Goal: Transaction & Acquisition: Purchase product/service

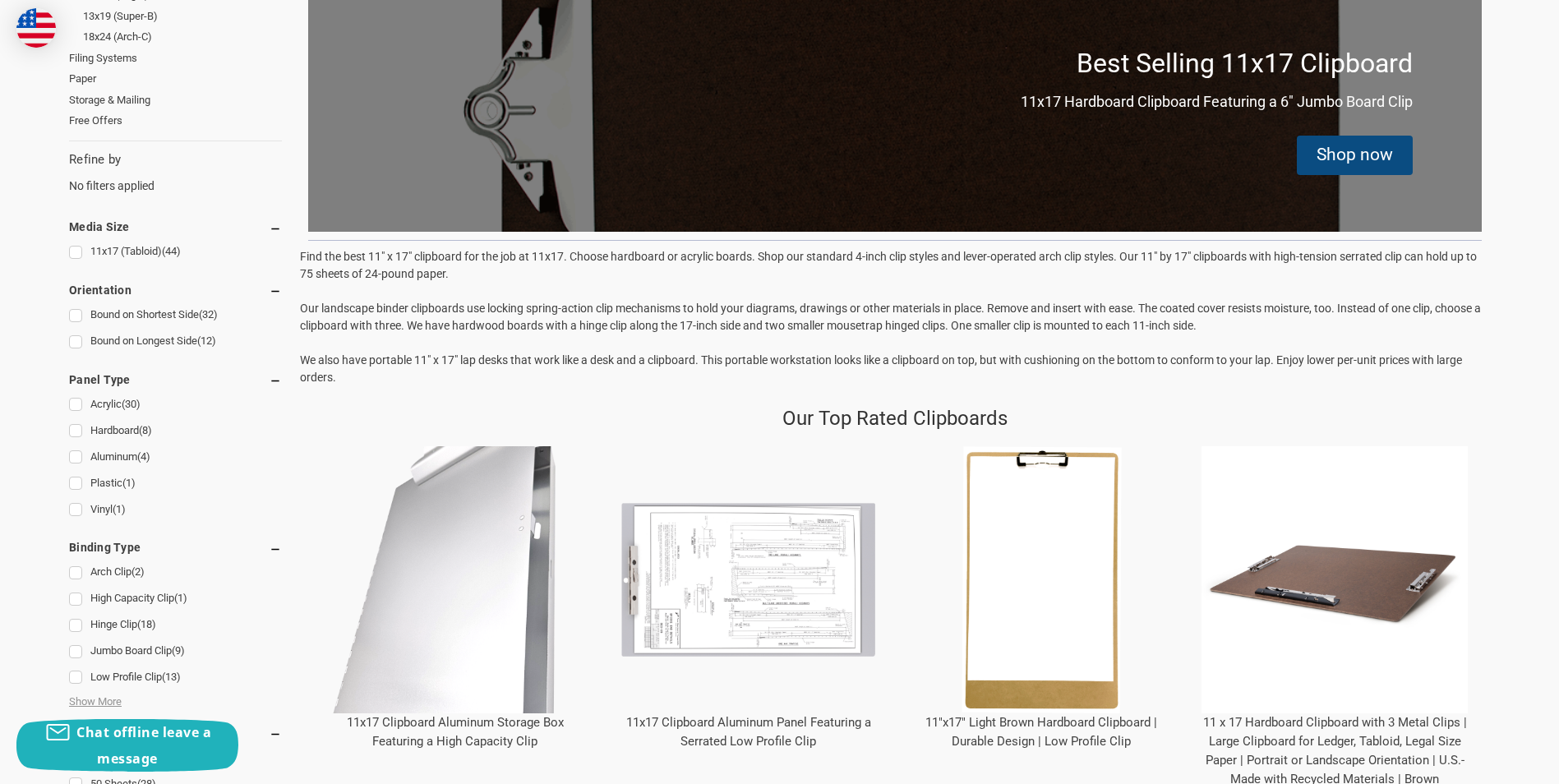
scroll to position [411, 0]
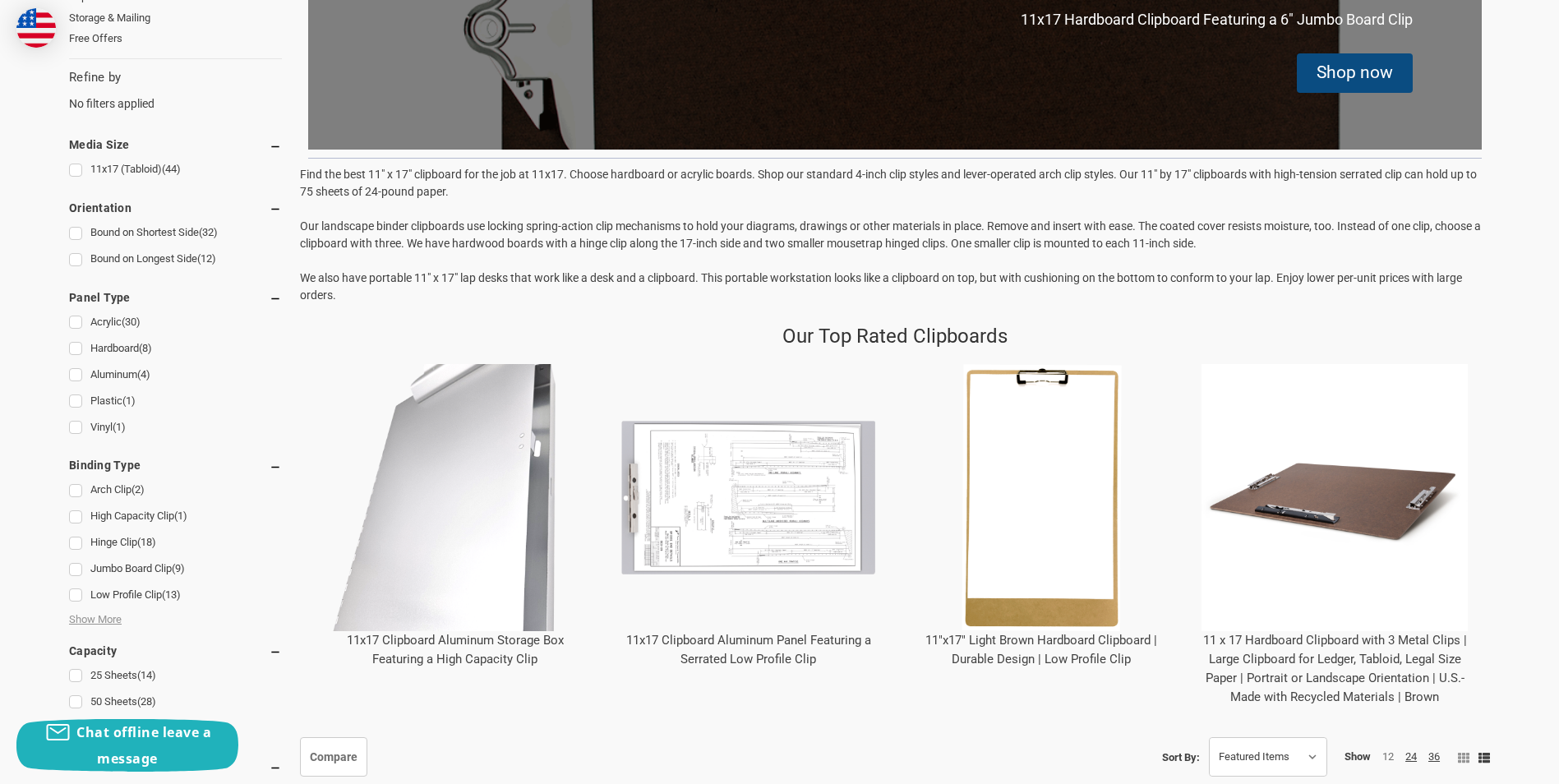
click at [73, 260] on link "Bound on Longest Side (12)" at bounding box center [175, 259] width 213 height 22
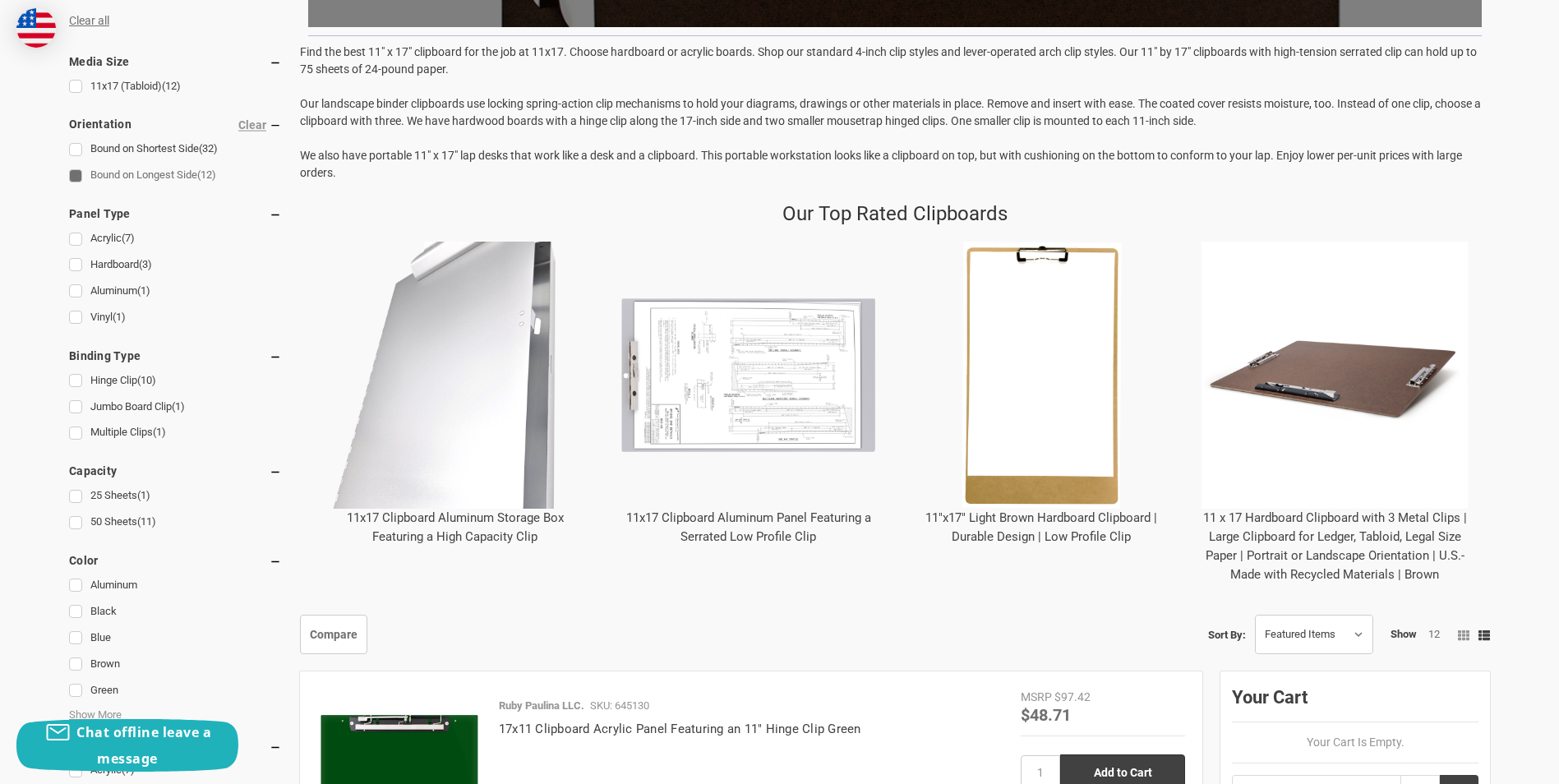
scroll to position [493, 0]
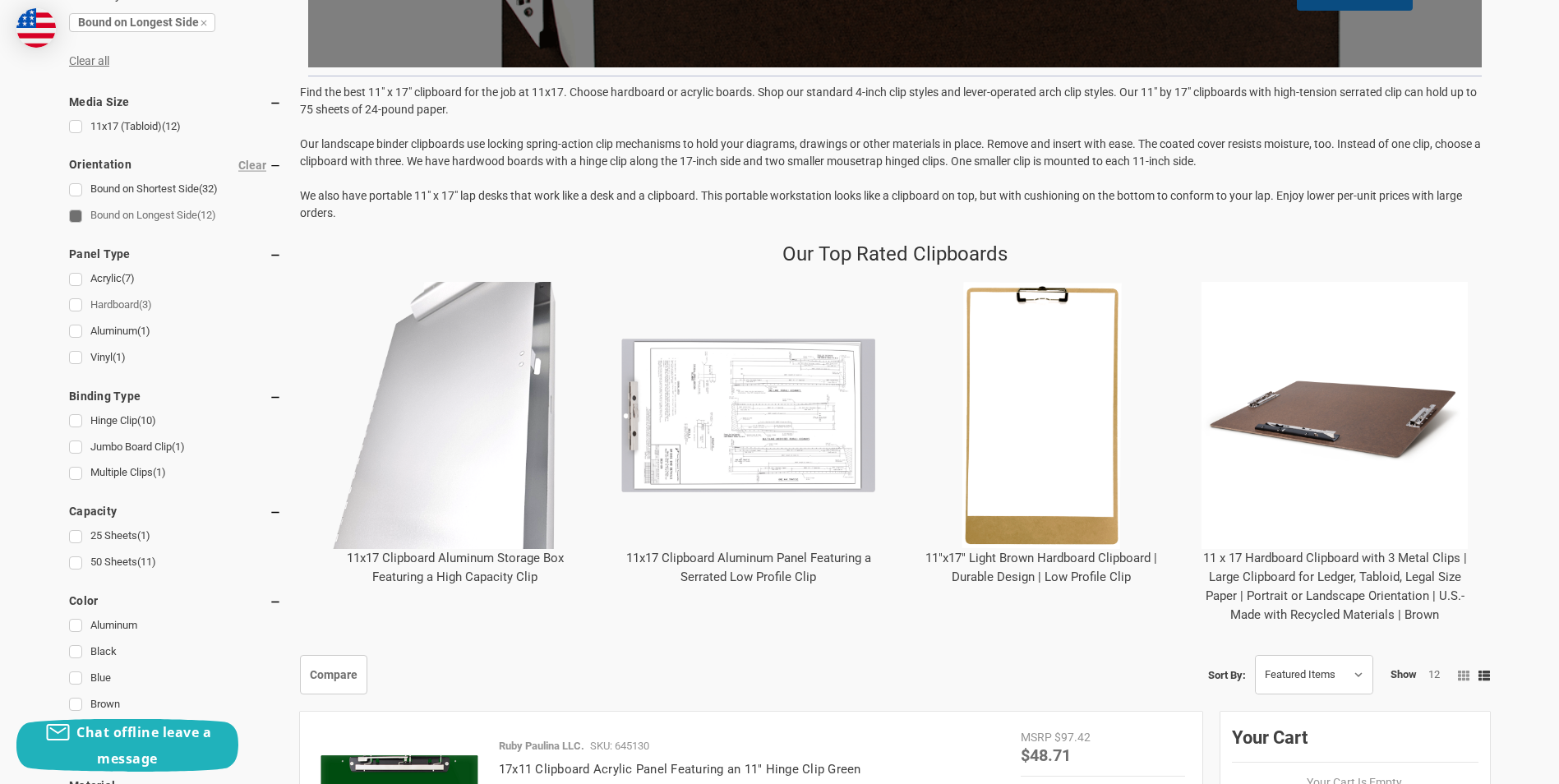
click at [77, 301] on link "Hardboard (3)" at bounding box center [175, 306] width 213 height 22
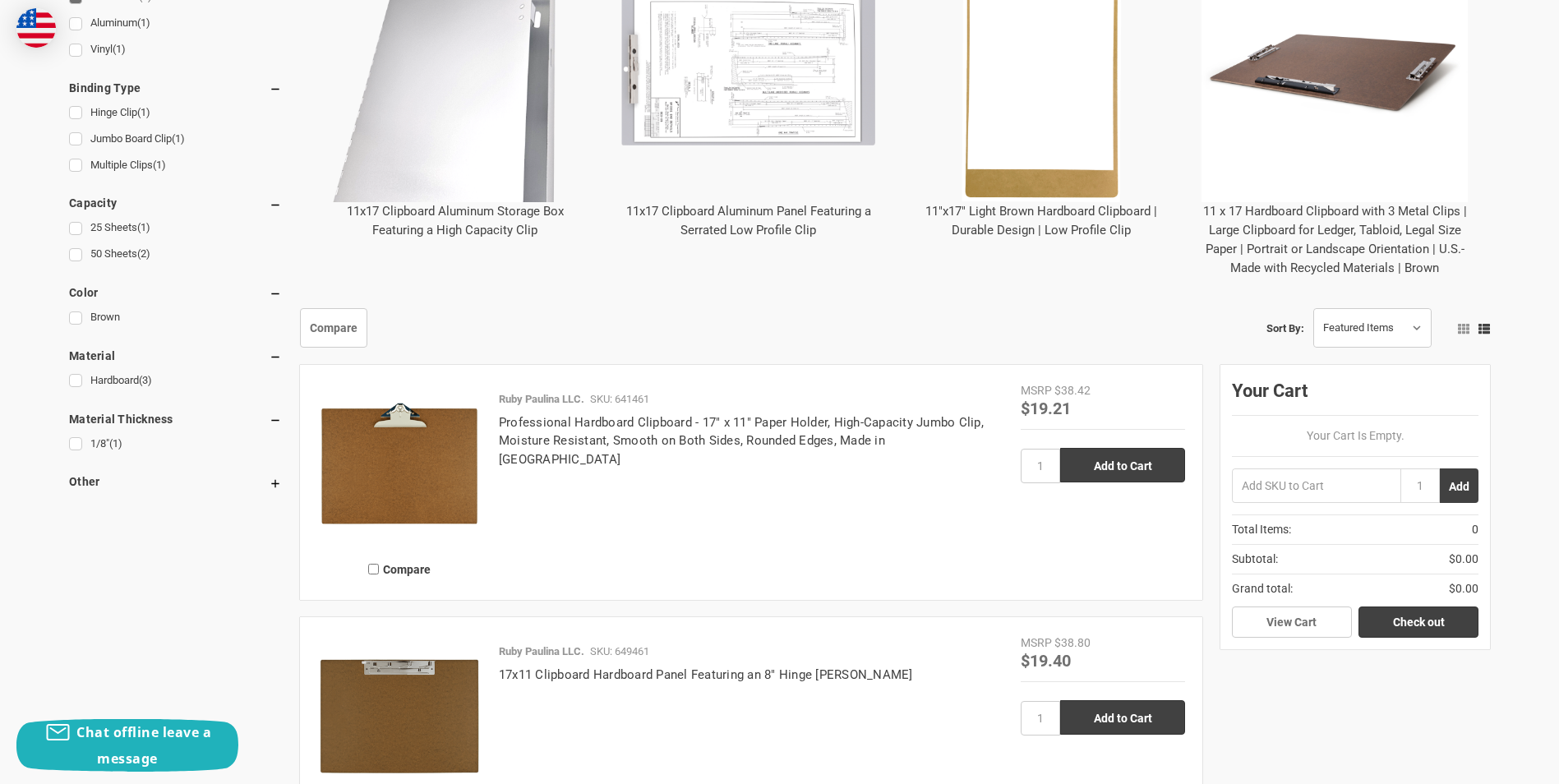
scroll to position [822, 0]
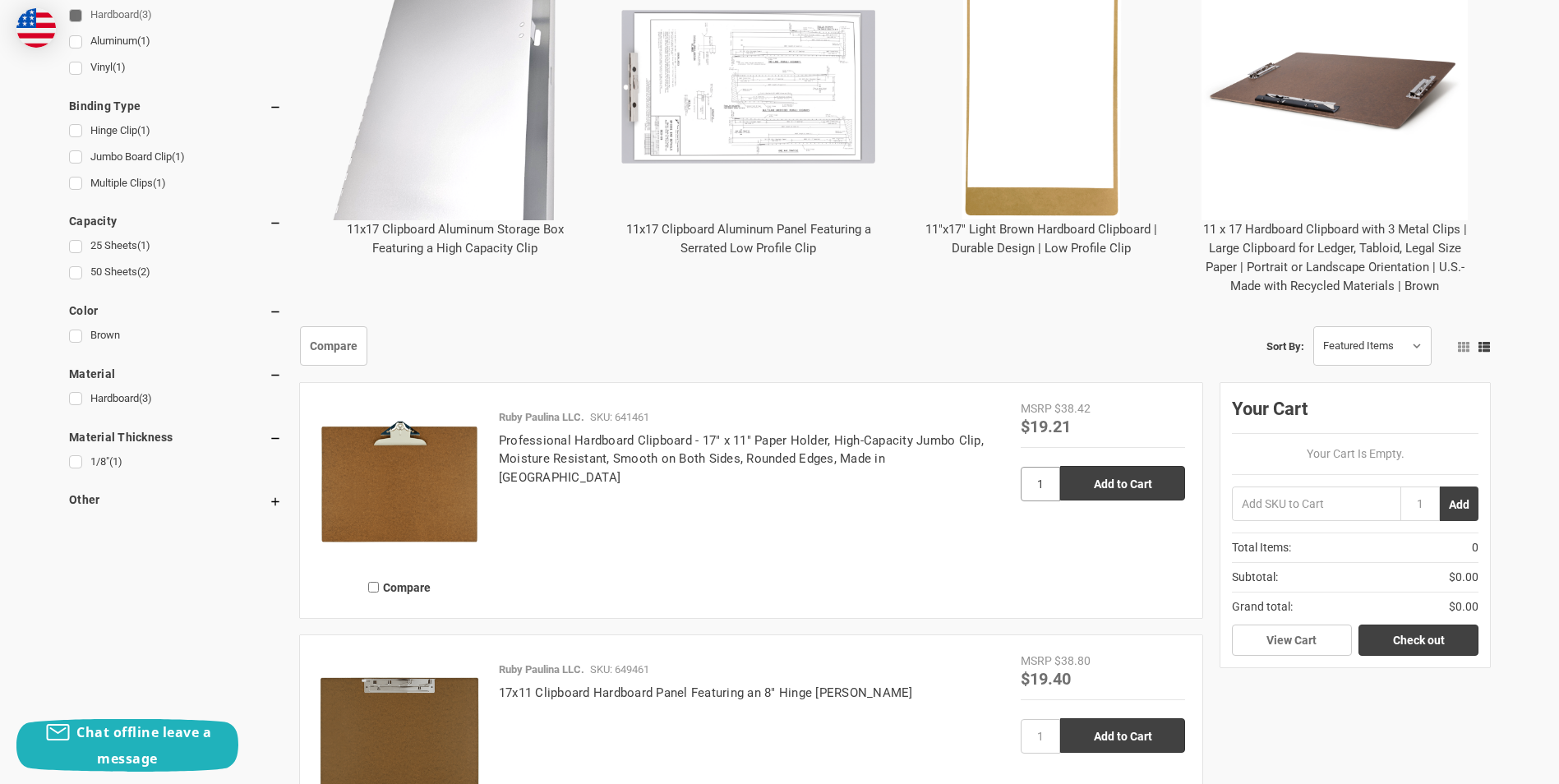
click at [1042, 483] on input "1" at bounding box center [1039, 484] width 39 height 35
type input "3"
click at [1125, 484] on input "Add to Cart" at bounding box center [1123, 483] width 125 height 35
type input "Add to Cart"
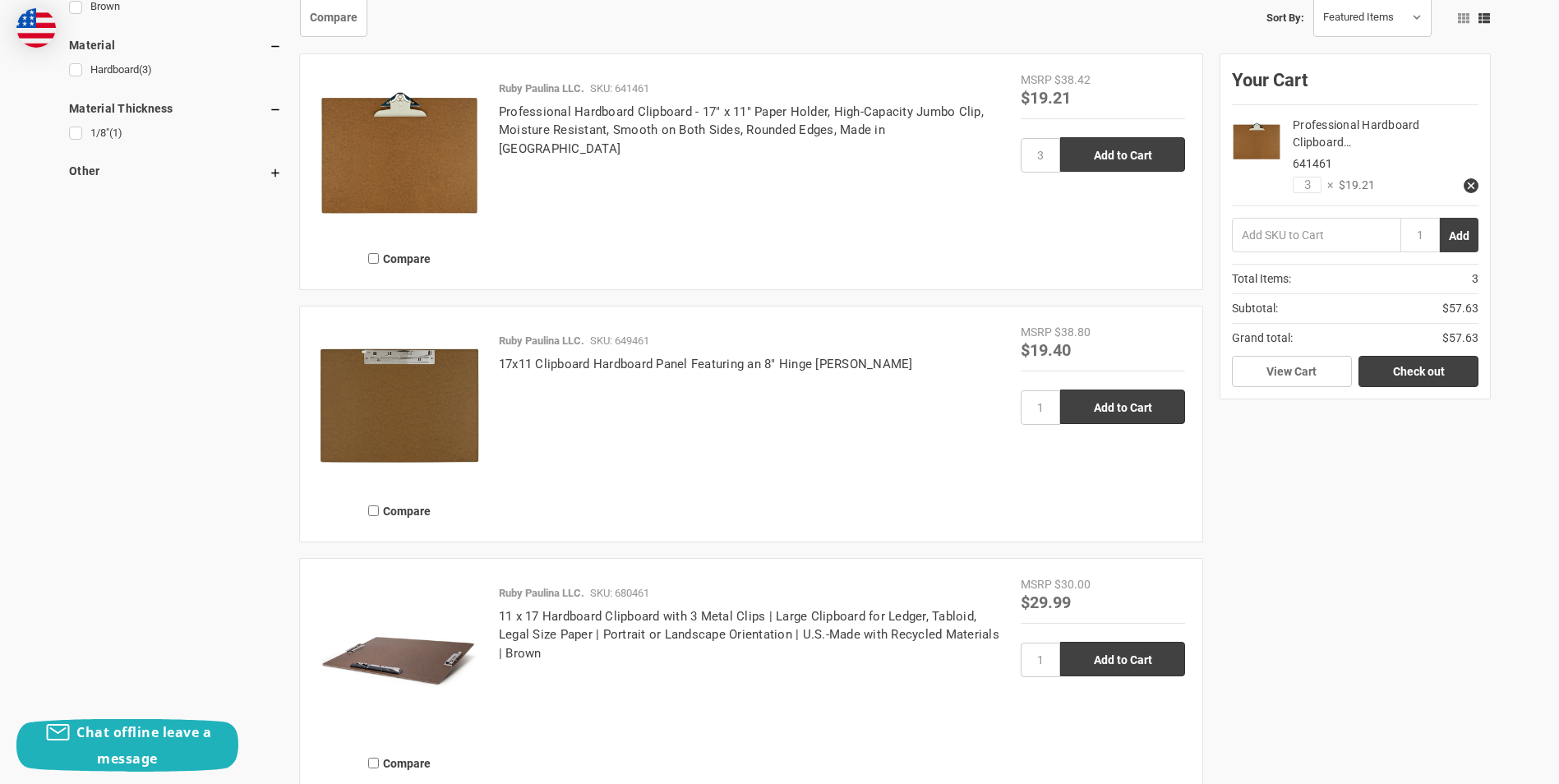
scroll to position [1069, 0]
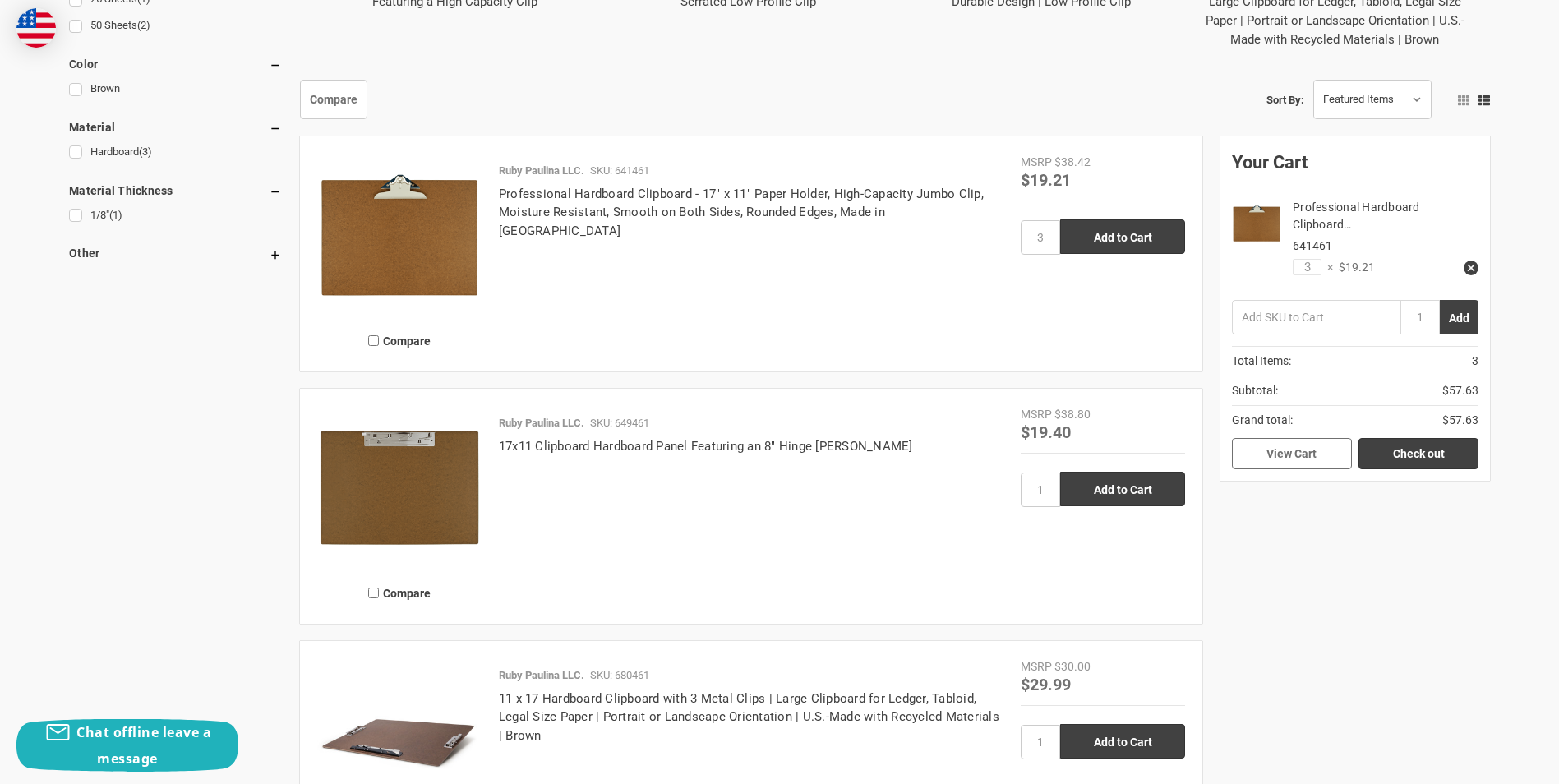
click at [1297, 447] on link "View Cart" at bounding box center [1291, 454] width 120 height 31
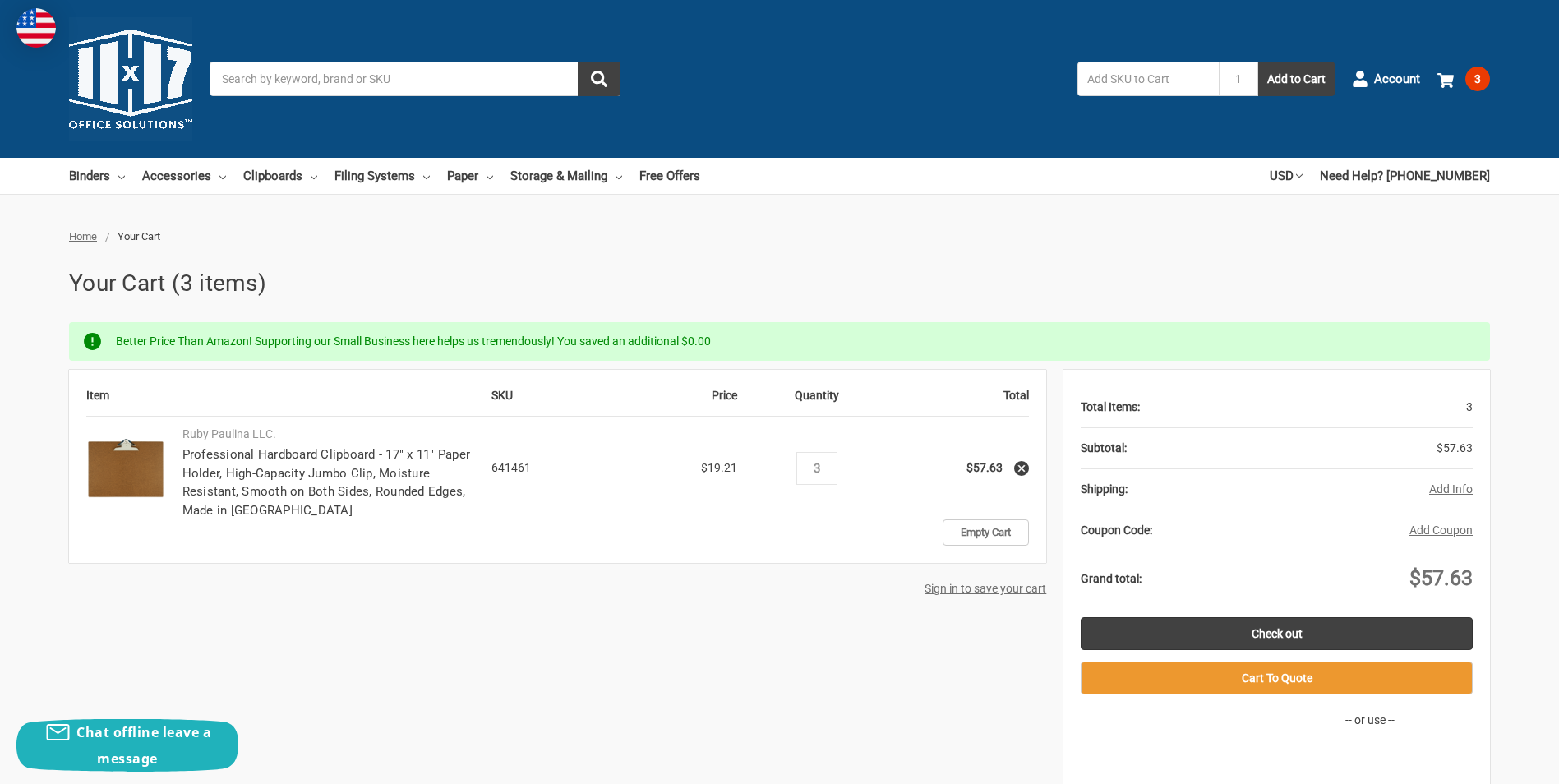
click at [1458, 487] on button "Add Info" at bounding box center [1451, 489] width 44 height 17
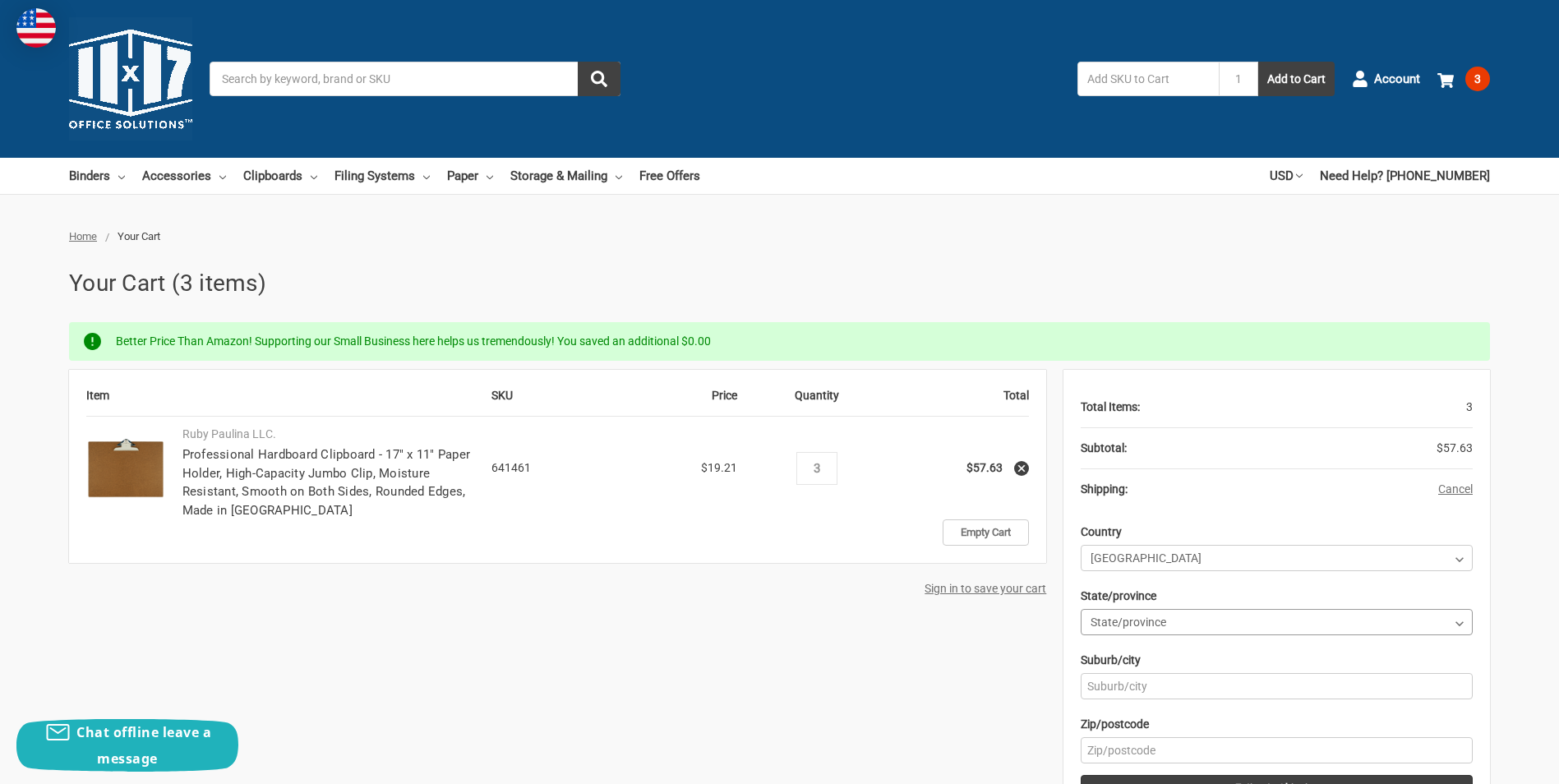
click at [1463, 622] on select "State/province Alabama Alaska American Samoa Arizona Arkansas Armed Forces Afri…" at bounding box center [1276, 621] width 392 height 27
select select "34"
click at [1081, 608] on select "State/province Alabama Alaska American Samoa Arizona Arkansas Armed Forces Afri…" at bounding box center [1276, 621] width 392 height 27
click at [1252, 688] on input "Suburb/city" at bounding box center [1276, 686] width 392 height 27
type input "[PERSON_NAME]"
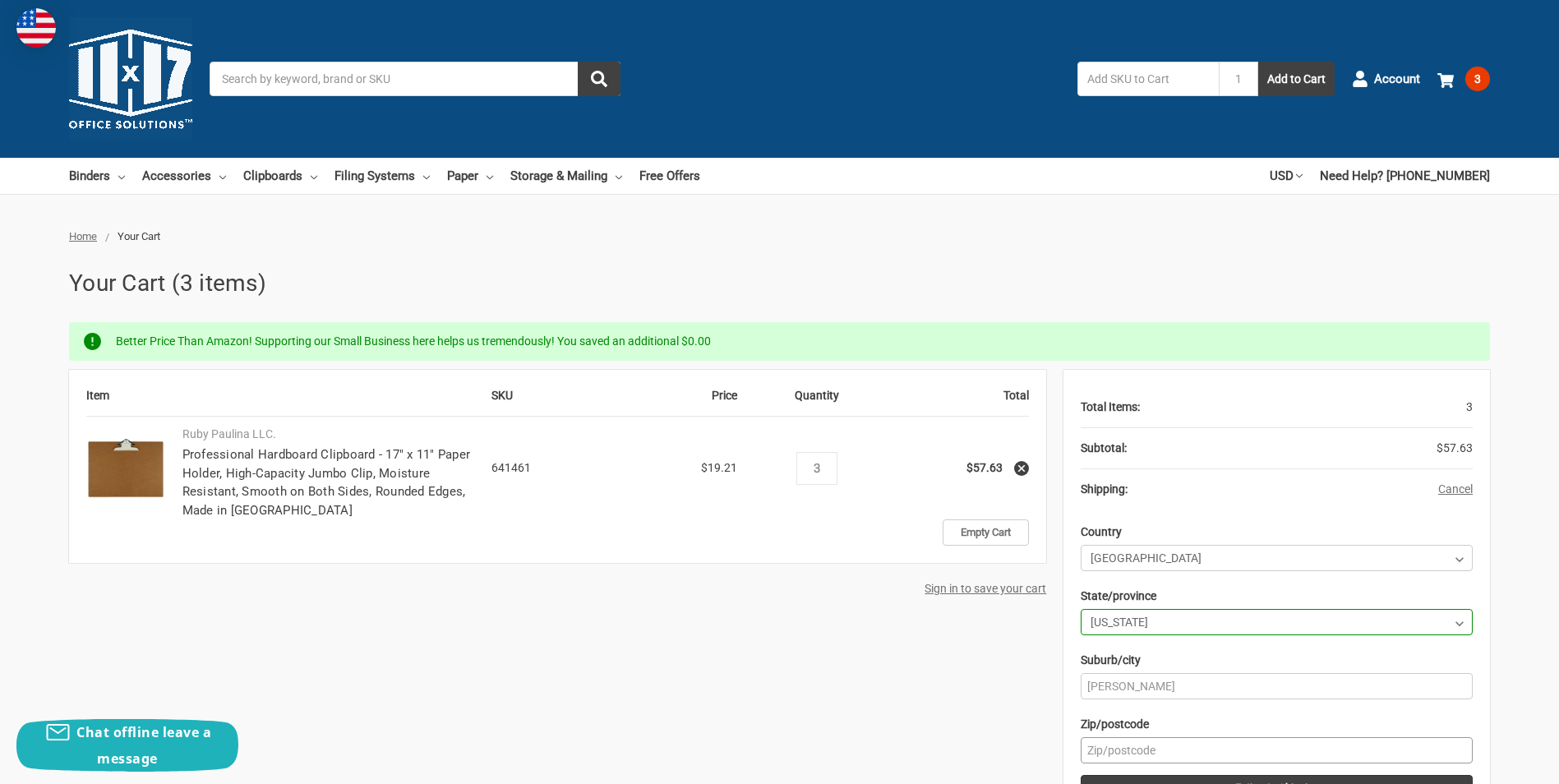
type input "56215"
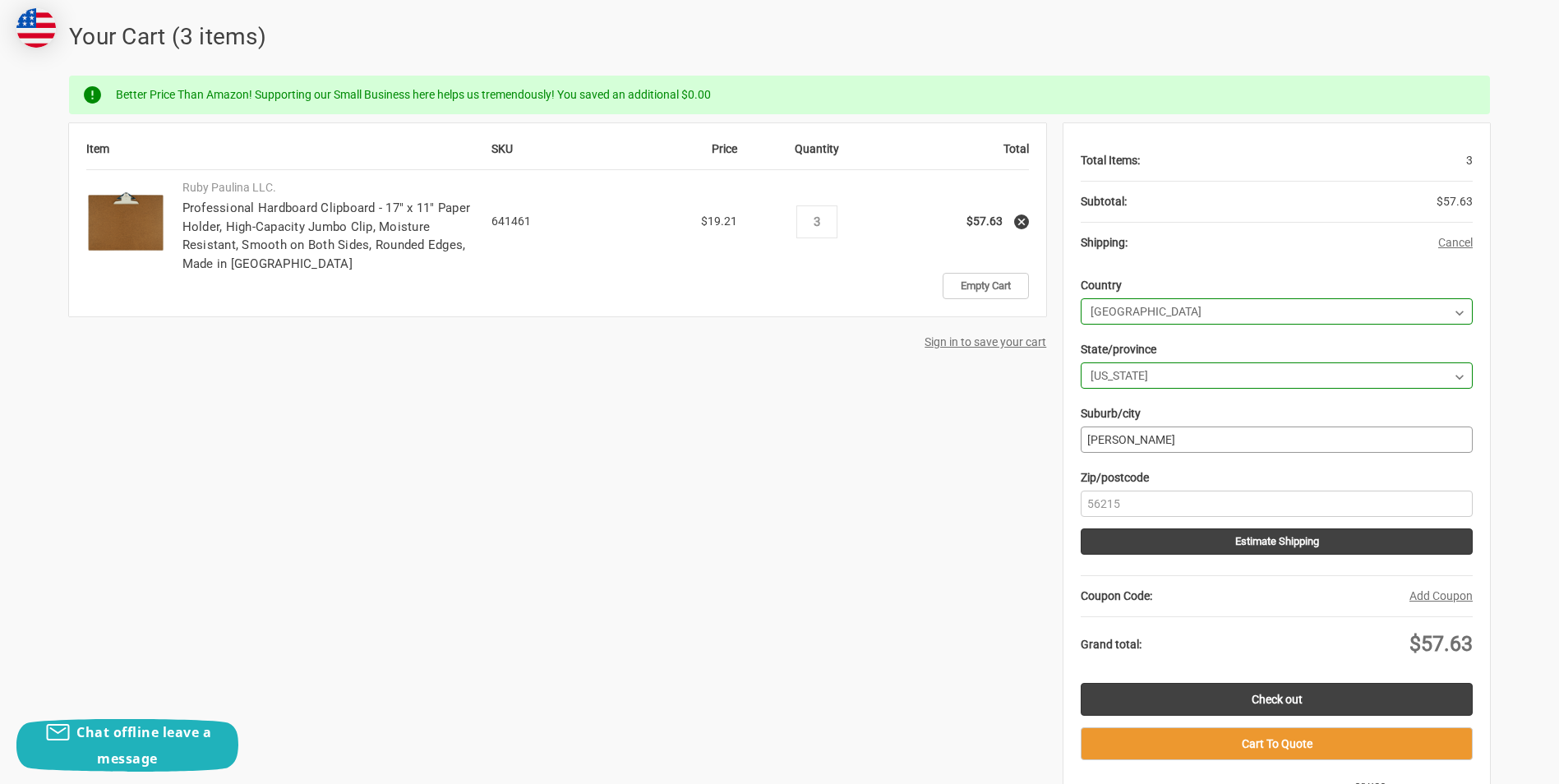
scroll to position [328, 0]
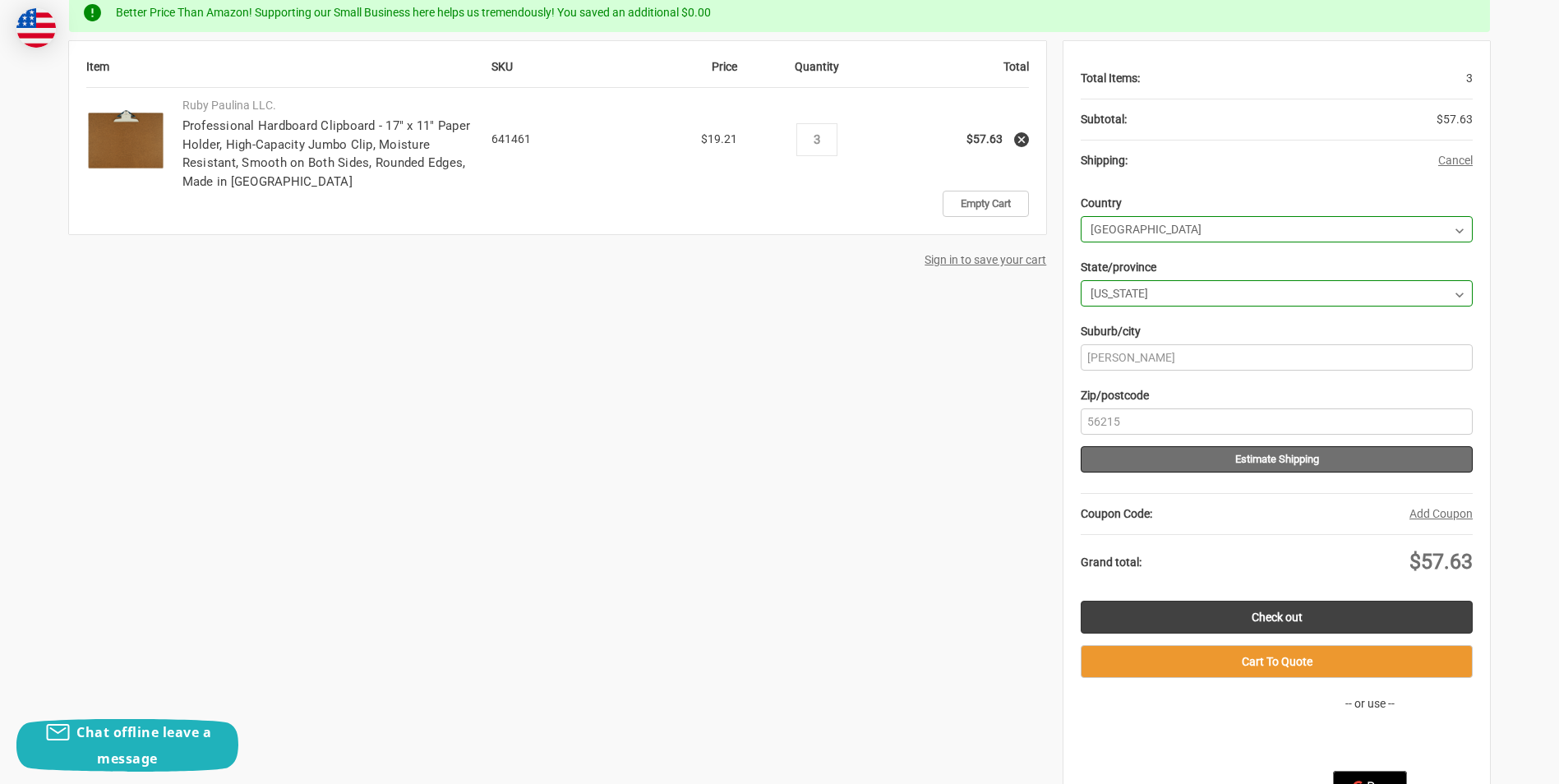
click at [1273, 452] on button "Estimate Shipping" at bounding box center [1276, 459] width 392 height 27
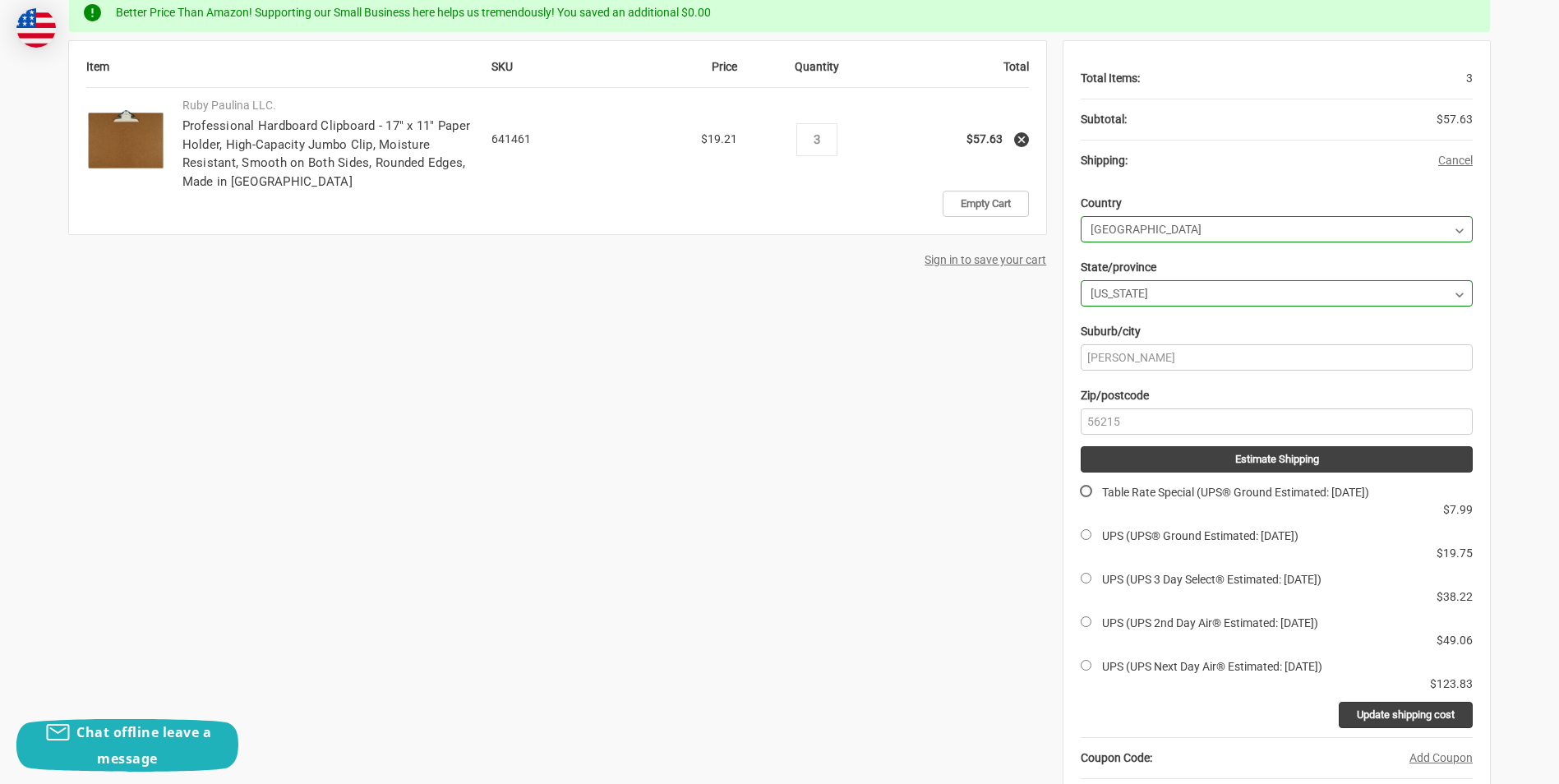
click at [1088, 489] on input "Table Rate Special (UPS® Ground Estimated: Mon, Sep 29)" at bounding box center [1086, 491] width 11 height 11
radio input "true"
click at [1391, 713] on input "Update shipping cost" at bounding box center [1405, 714] width 134 height 27
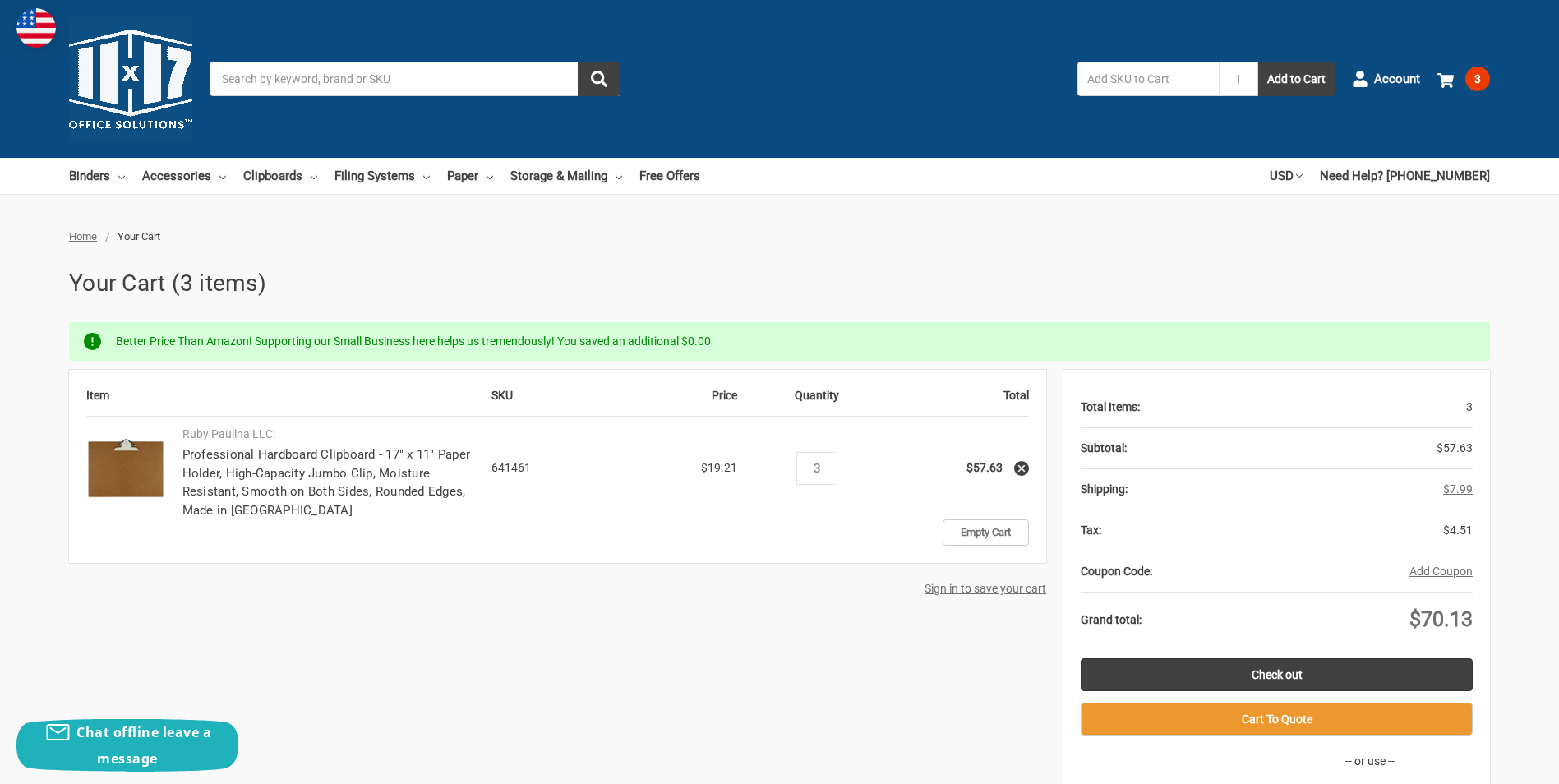
scroll to position [82, 0]
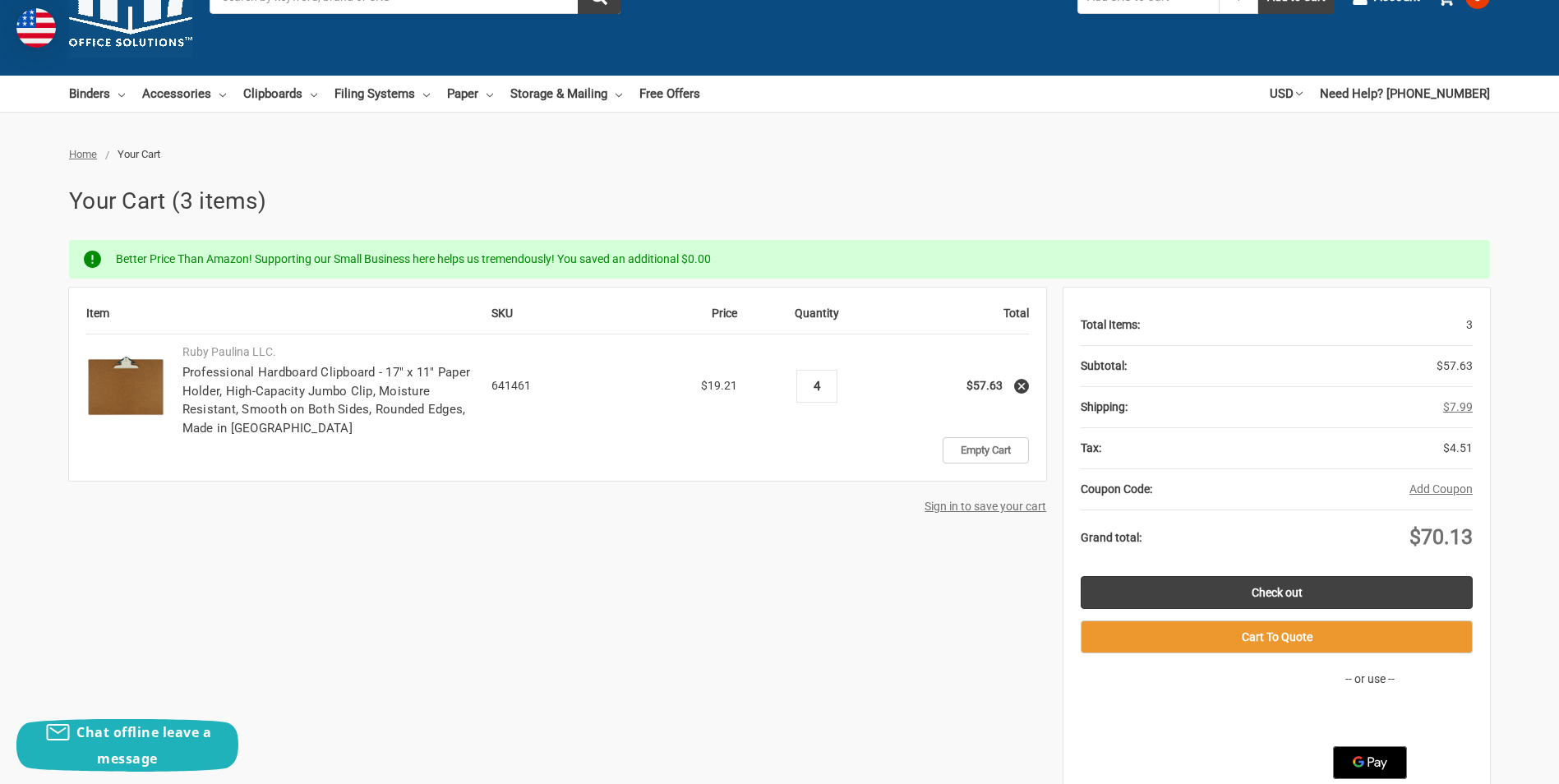
type input "4"
click at [1456, 404] on button "Add Info" at bounding box center [1451, 407] width 44 height 17
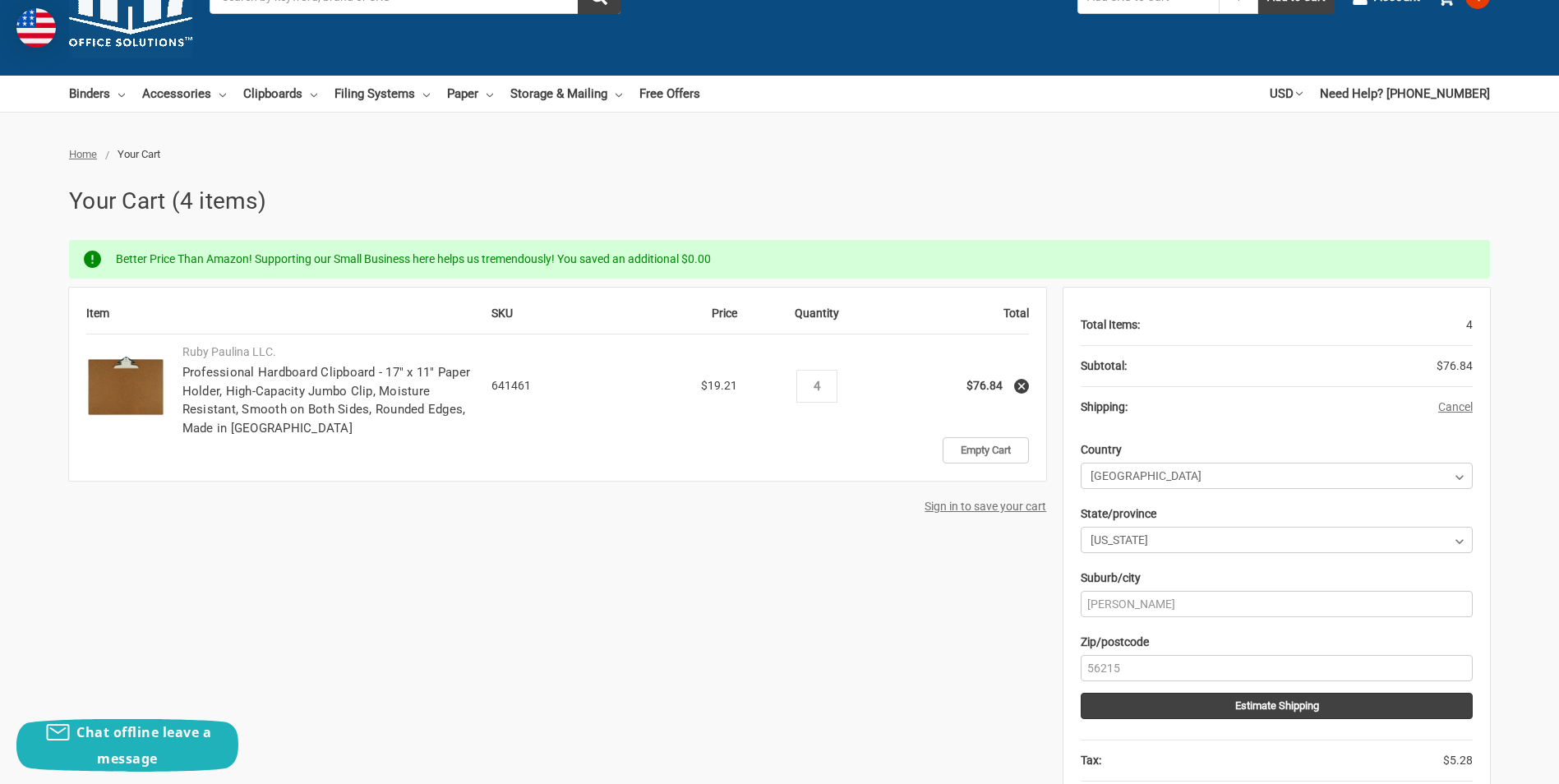
scroll to position [165, 0]
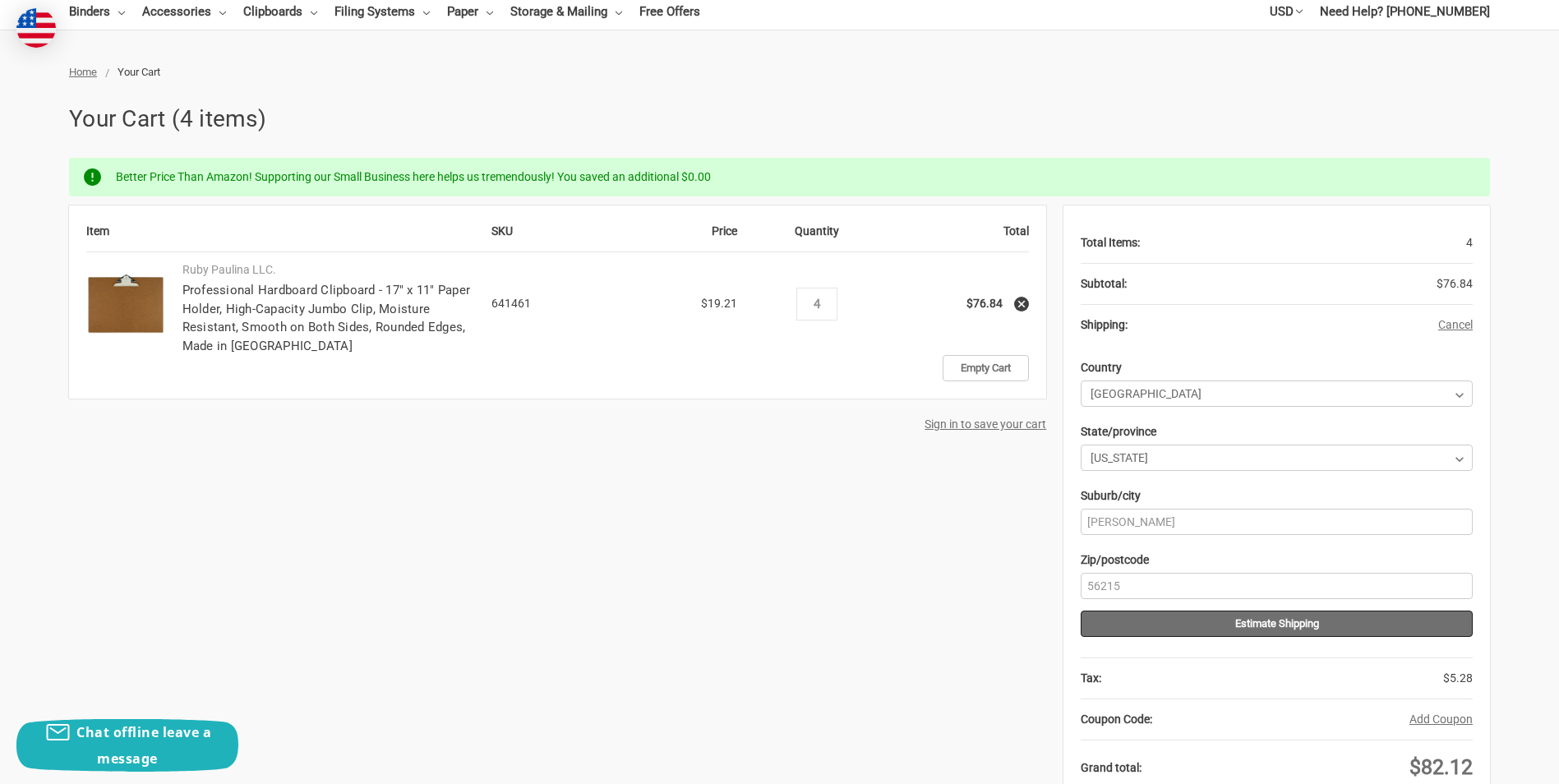
click at [1321, 623] on button "Estimate Shipping" at bounding box center [1276, 623] width 392 height 27
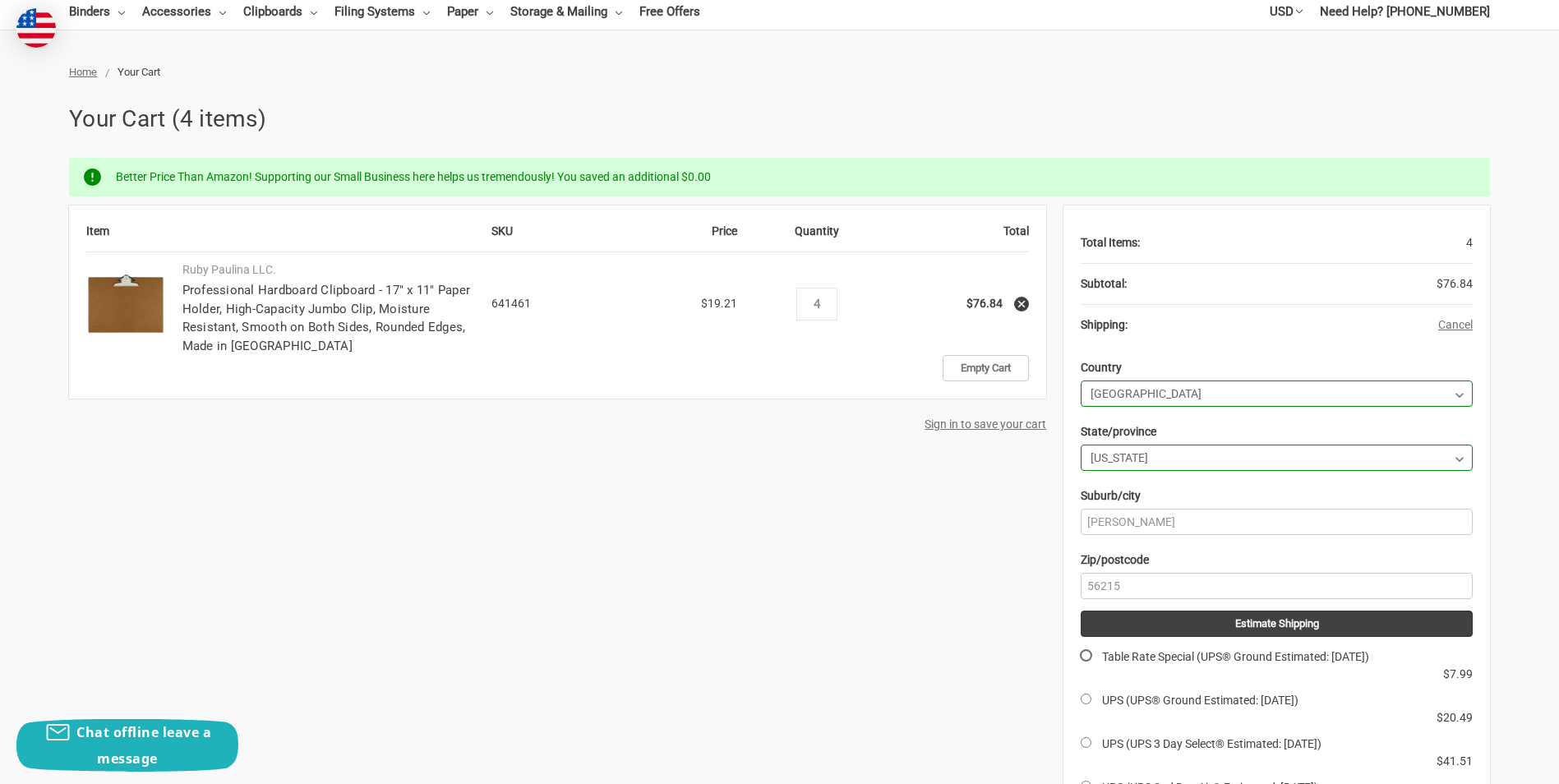
click at [1084, 657] on input "Table Rate Special (UPS® Ground Estimated: Mon, Sep 29)" at bounding box center [1086, 655] width 11 height 11
radio input "true"
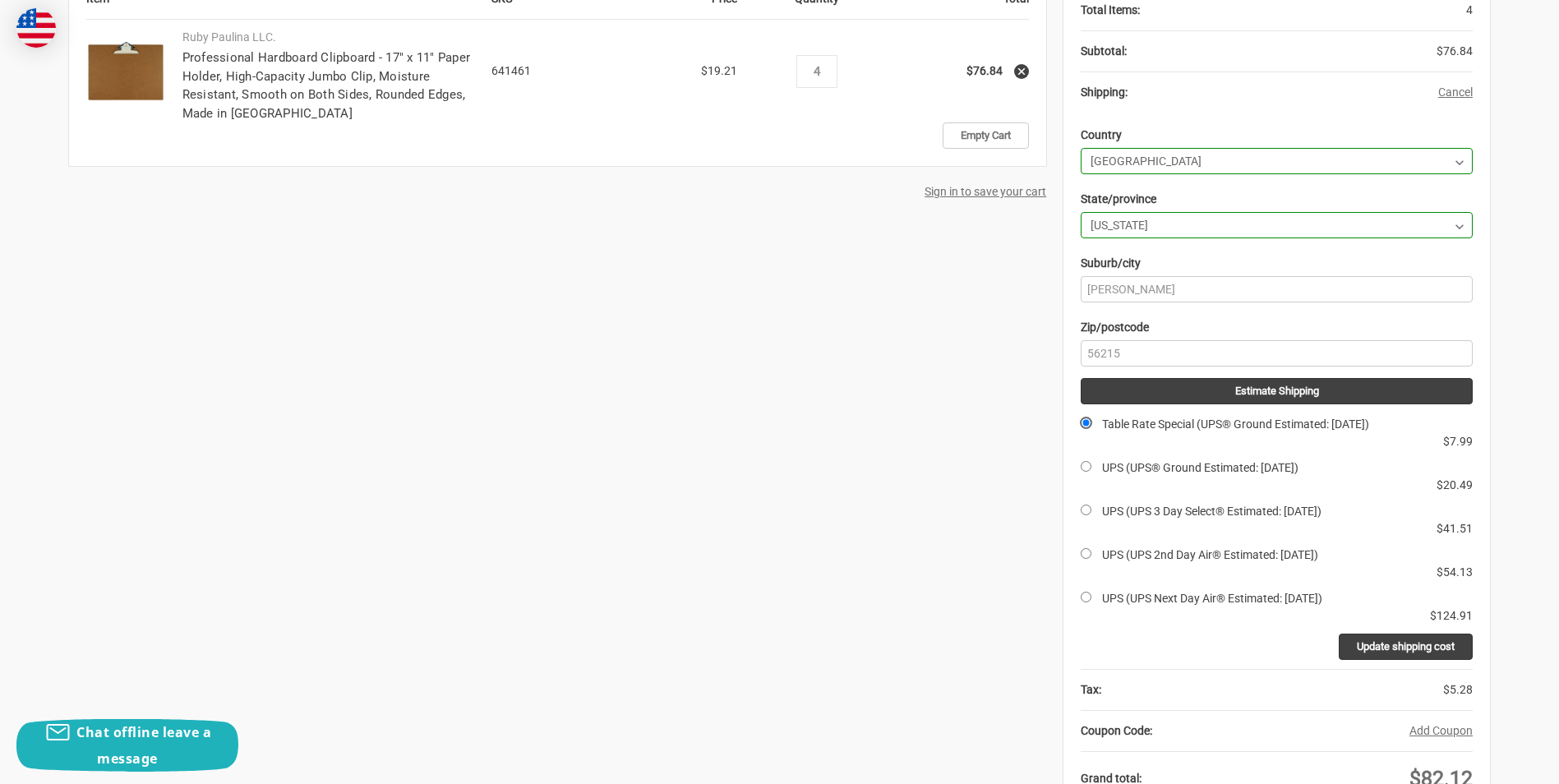
scroll to position [411, 0]
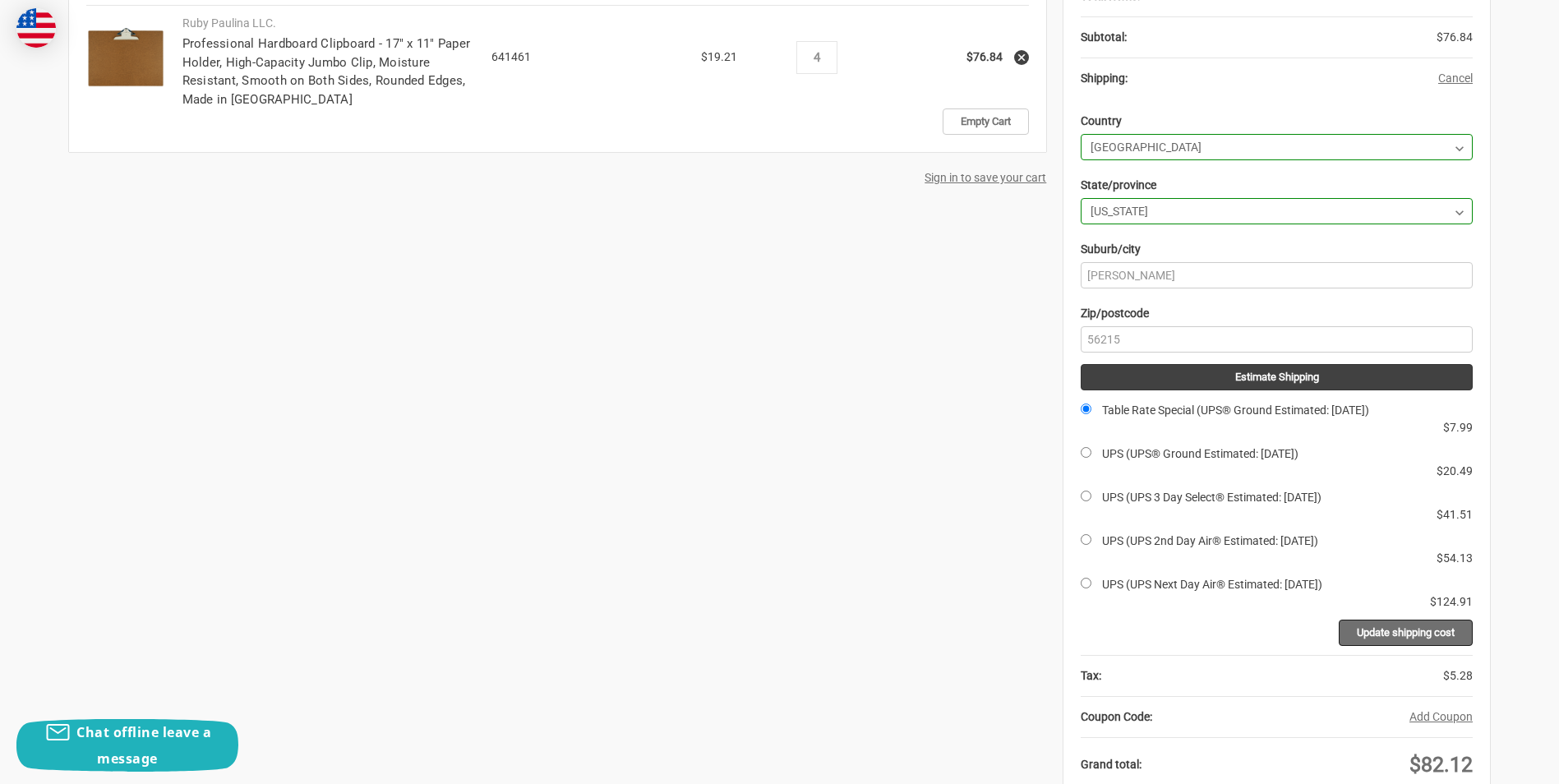
click at [1383, 624] on input "Update shipping cost" at bounding box center [1405, 632] width 134 height 27
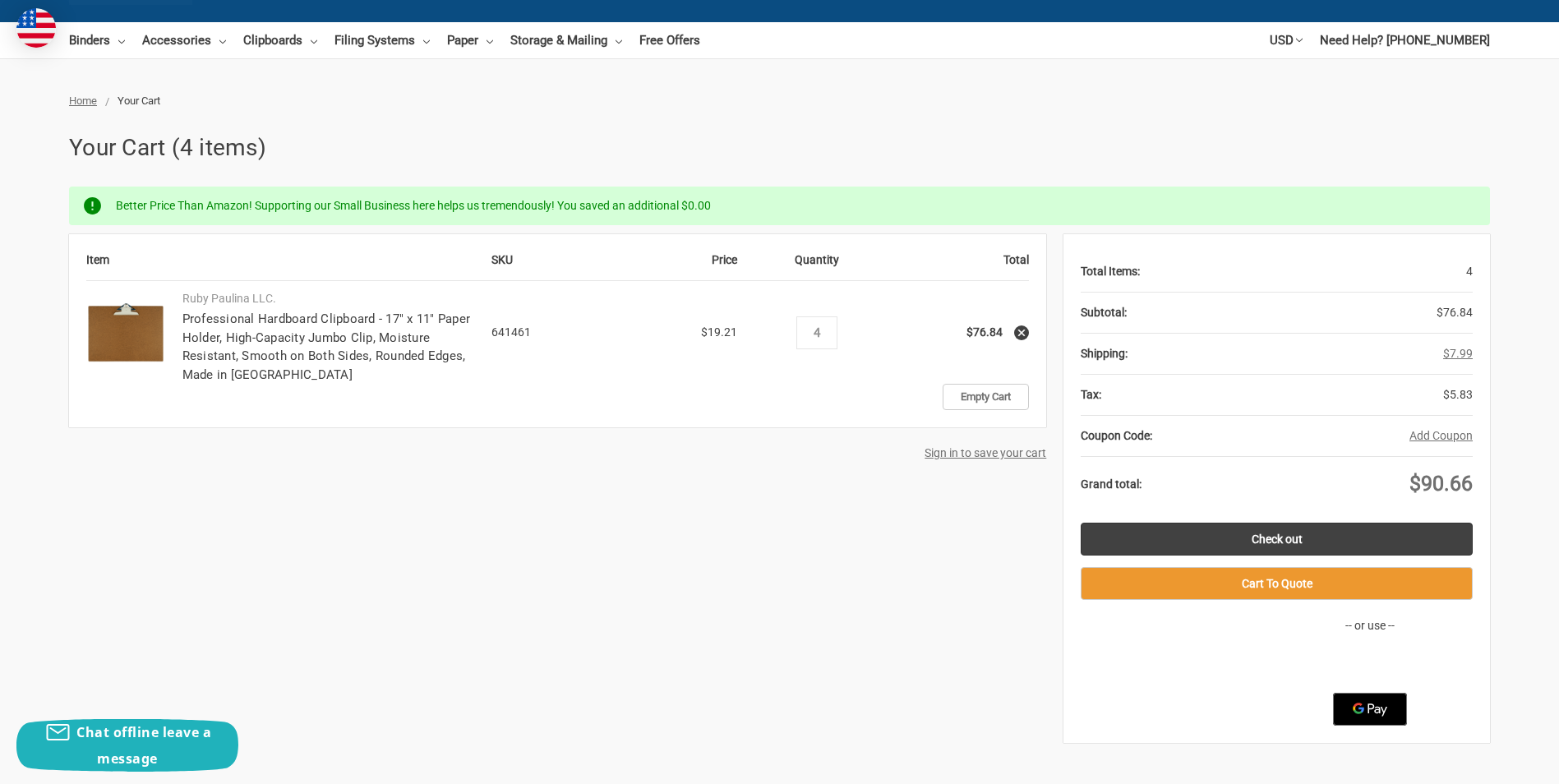
scroll to position [165, 0]
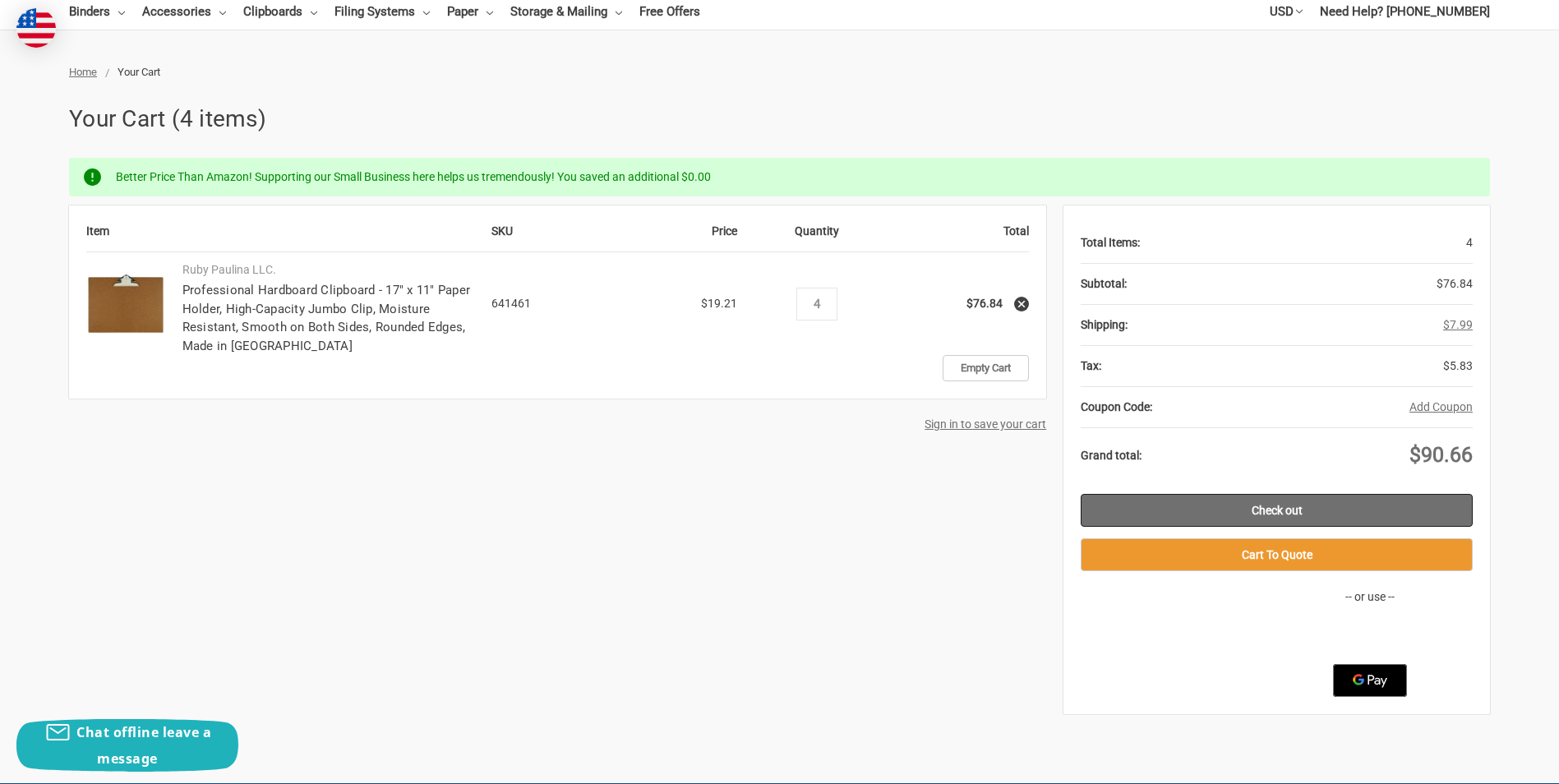
click at [1286, 511] on link "Check out" at bounding box center [1276, 510] width 392 height 33
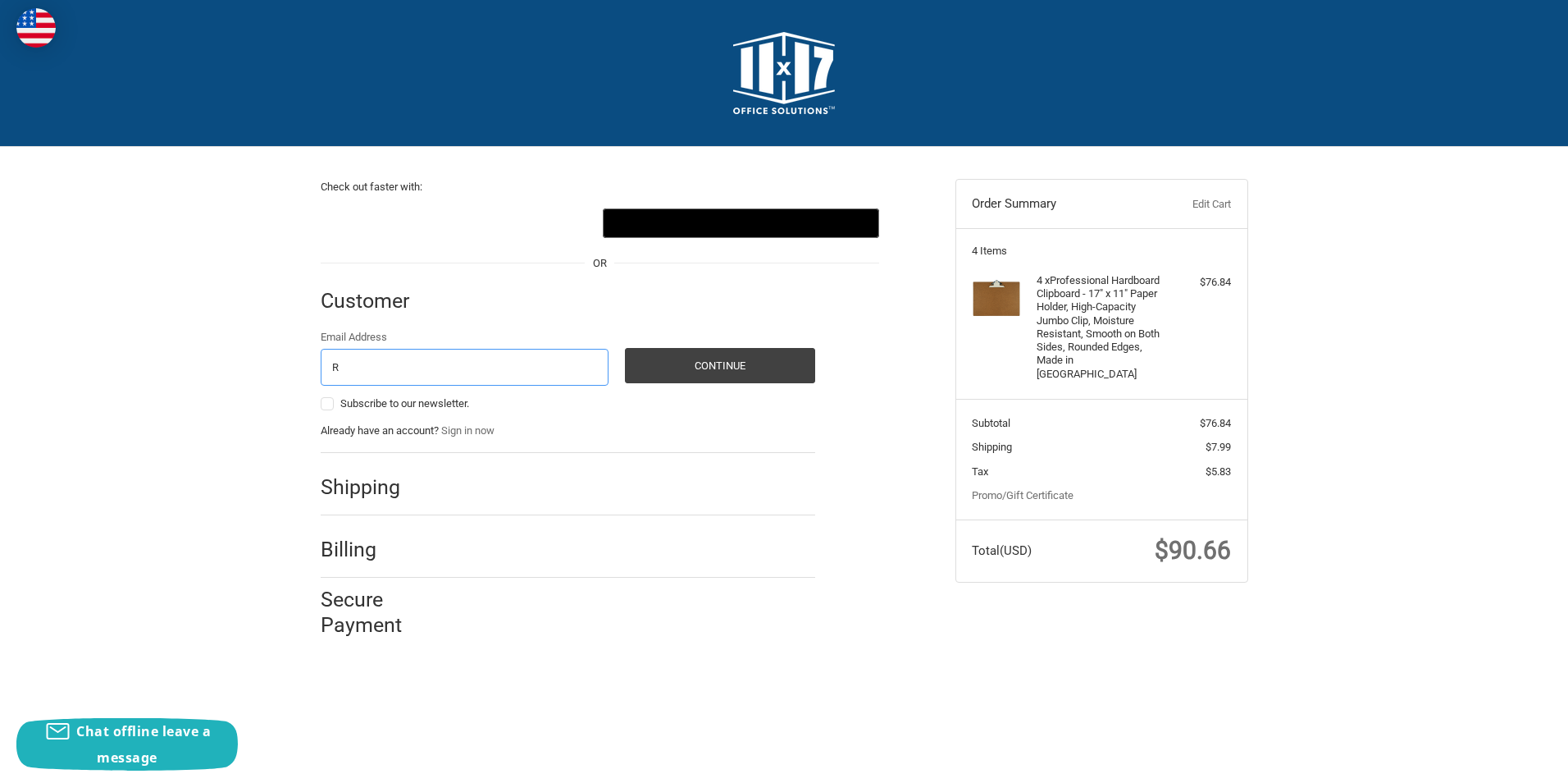
type input "[PERSON_NAME][EMAIL_ADDRESS][PERSON_NAME][DOMAIN_NAME]"
click at [327, 408] on label "Subscribe to our newsletter." at bounding box center [465, 404] width 289 height 13
click at [321, 397] on input "Subscribe to our newsletter." at bounding box center [321, 396] width 1 height 1
checkbox input "true"
click at [729, 364] on button "Continue" at bounding box center [720, 365] width 190 height 36
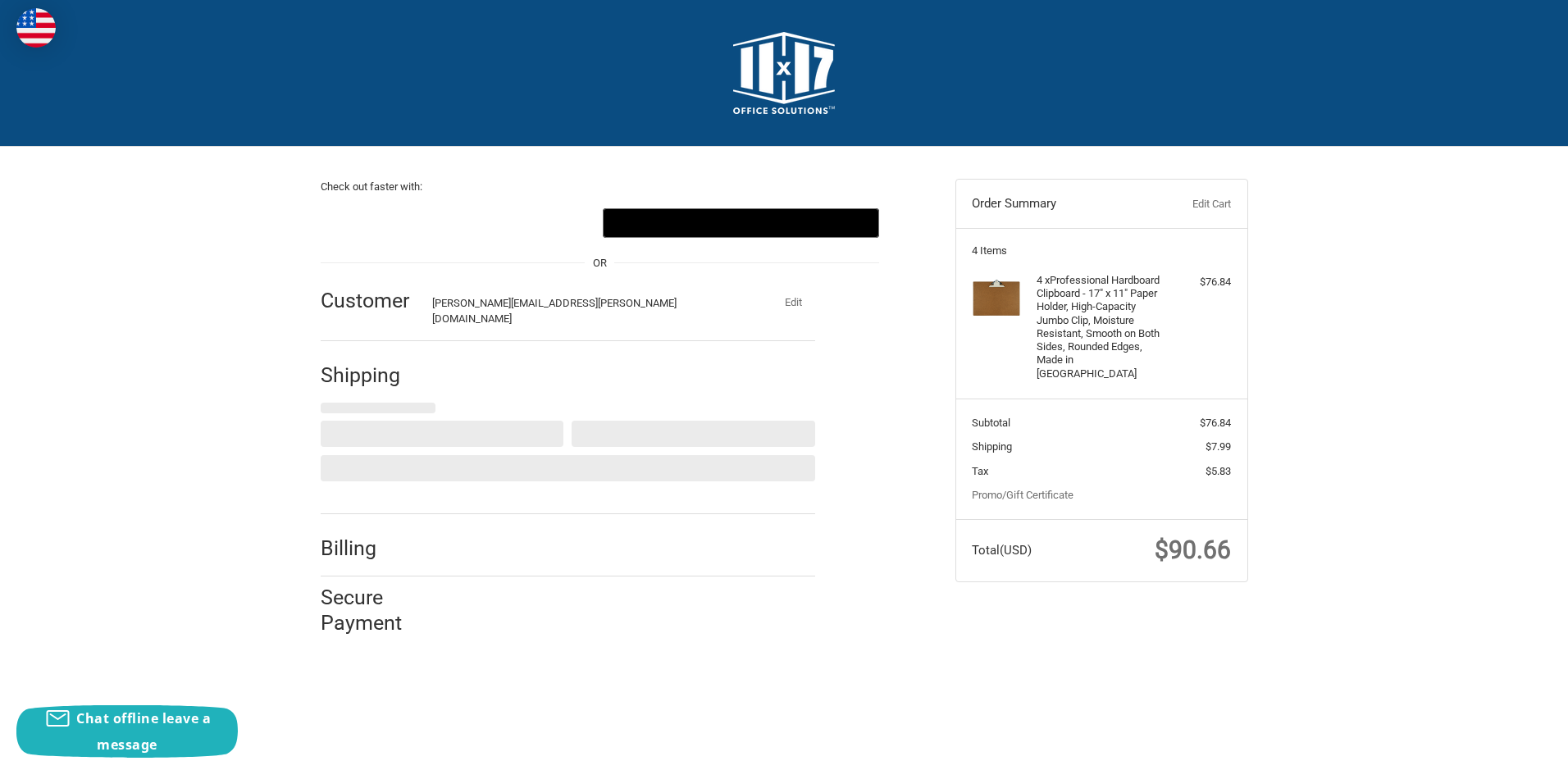
select select "US"
select select "MN"
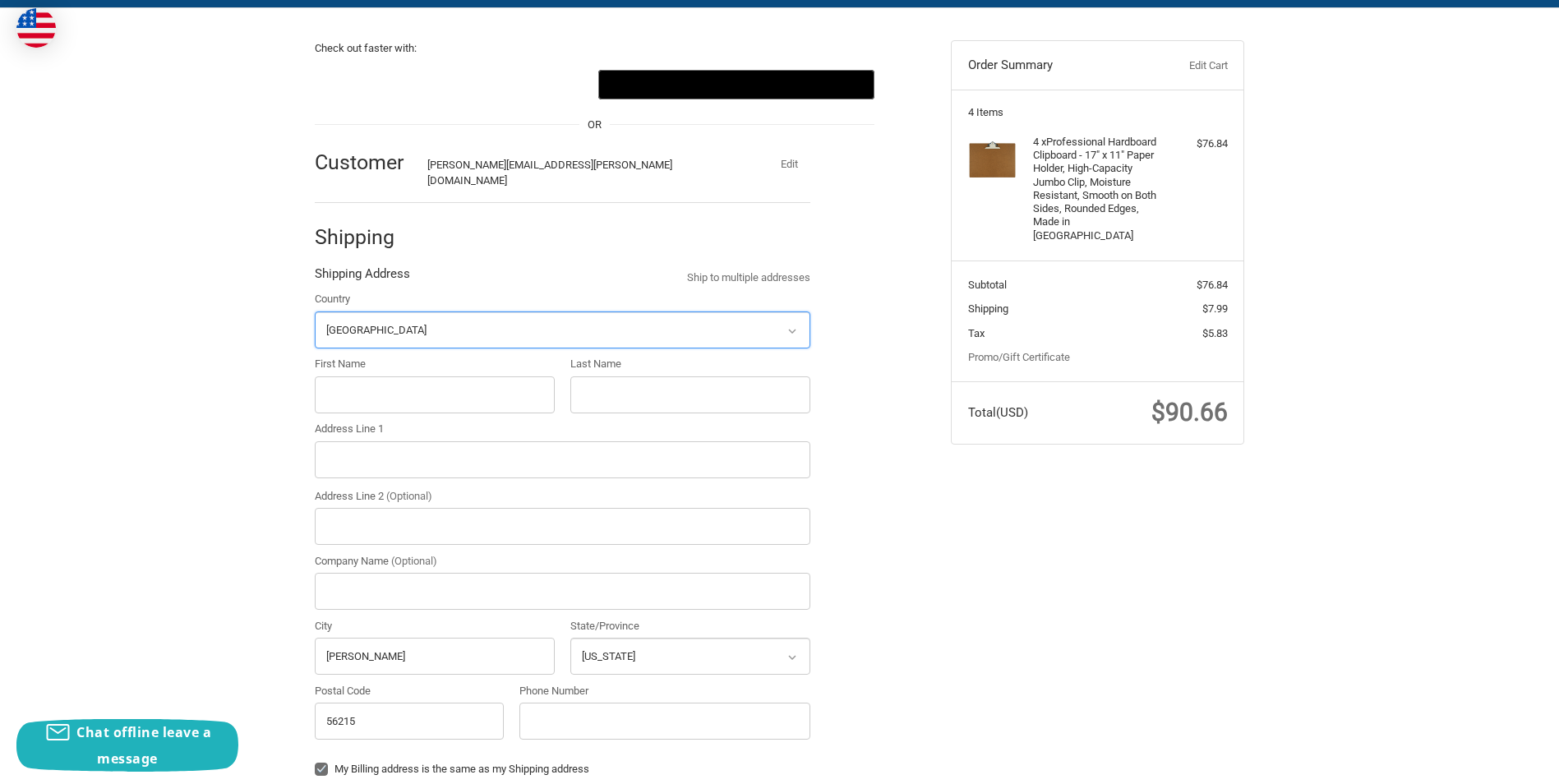
scroll to position [174, 0]
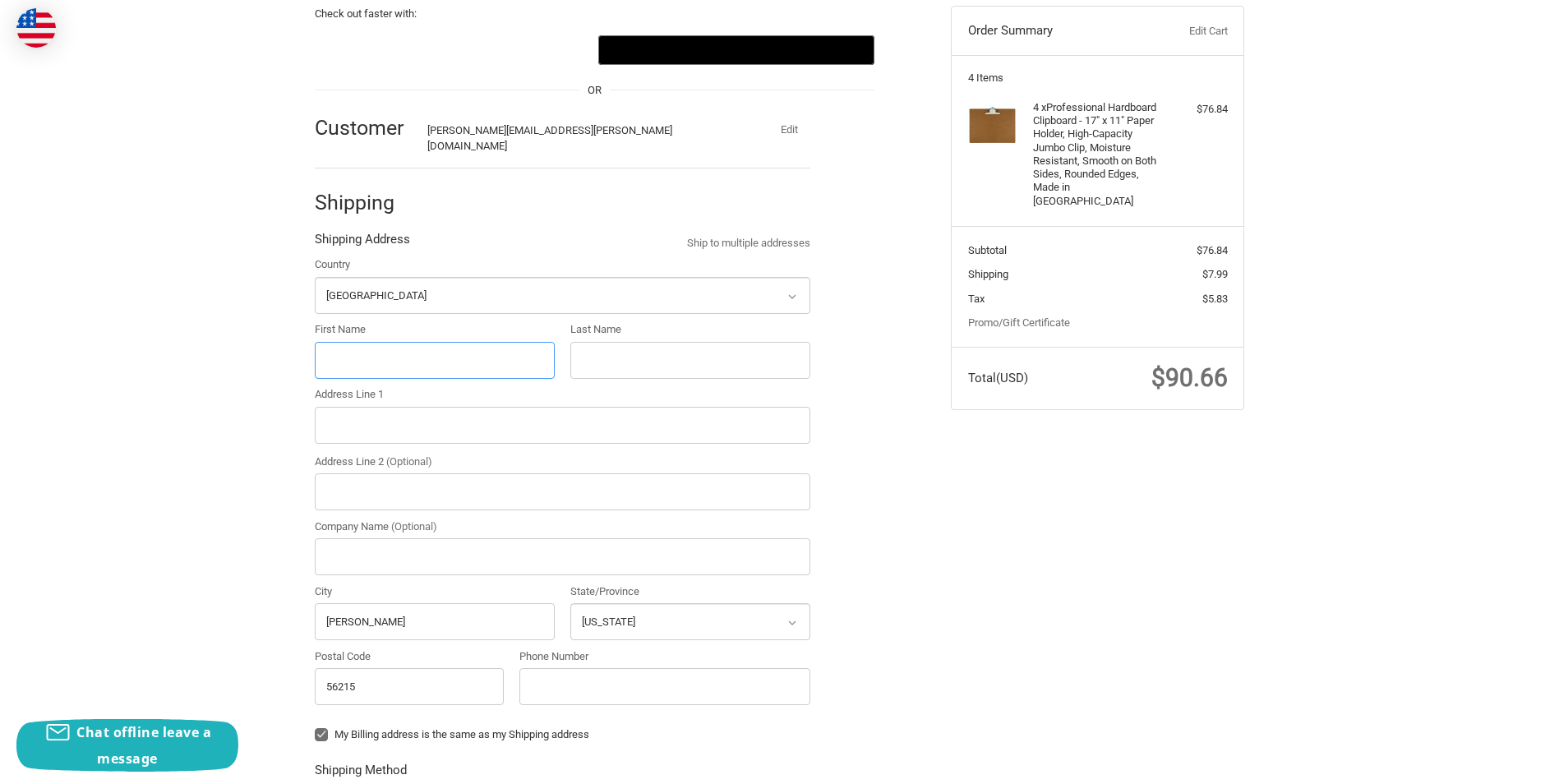
click at [403, 343] on input "First Name" at bounding box center [435, 360] width 240 height 37
type input "[PERSON_NAME]"
select select "GB"
type input "[PERSON_NAME]"
type input "[PHONE_NUMBER]"
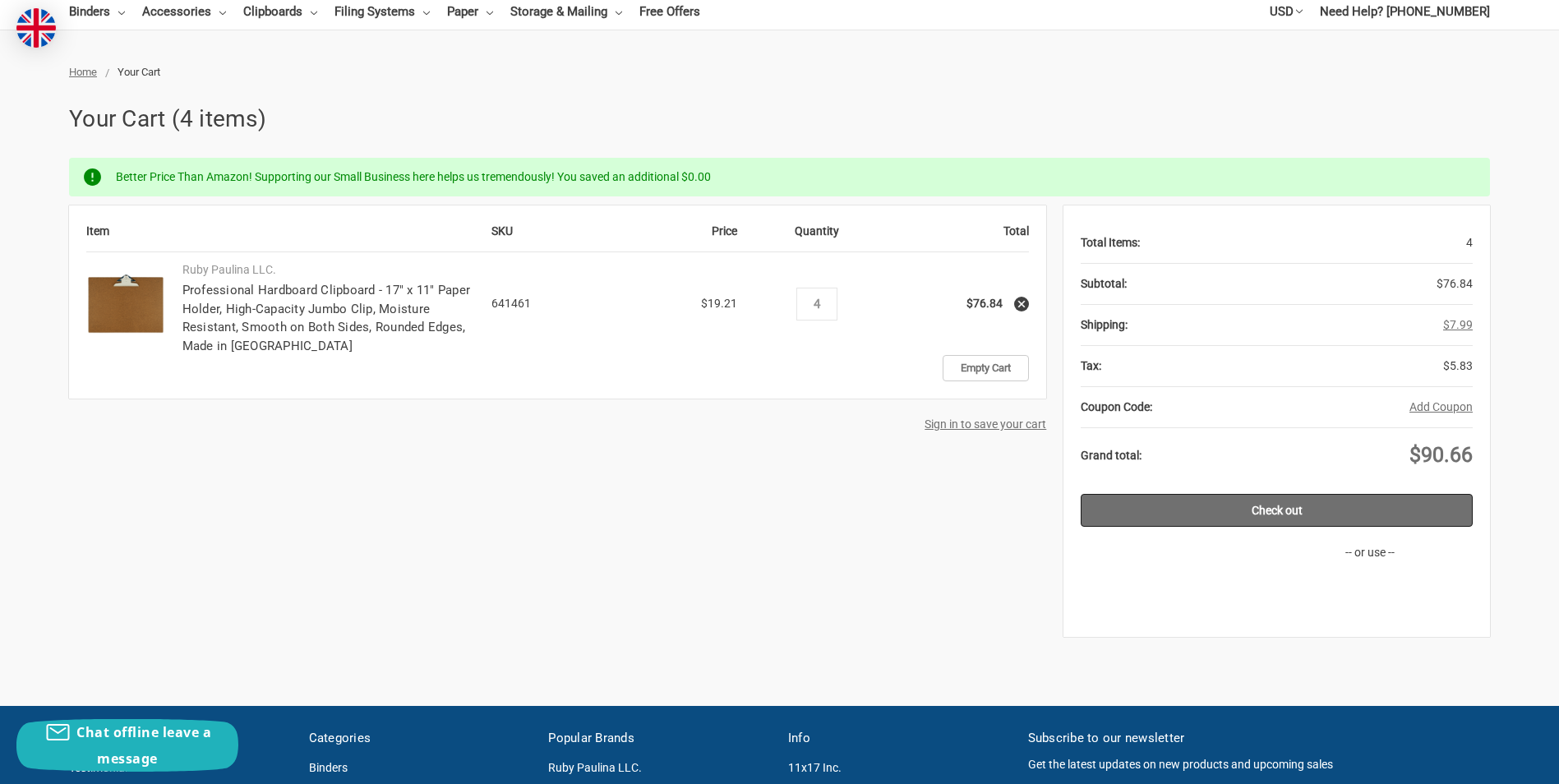
click at [1274, 505] on link "Check out" at bounding box center [1276, 510] width 392 height 33
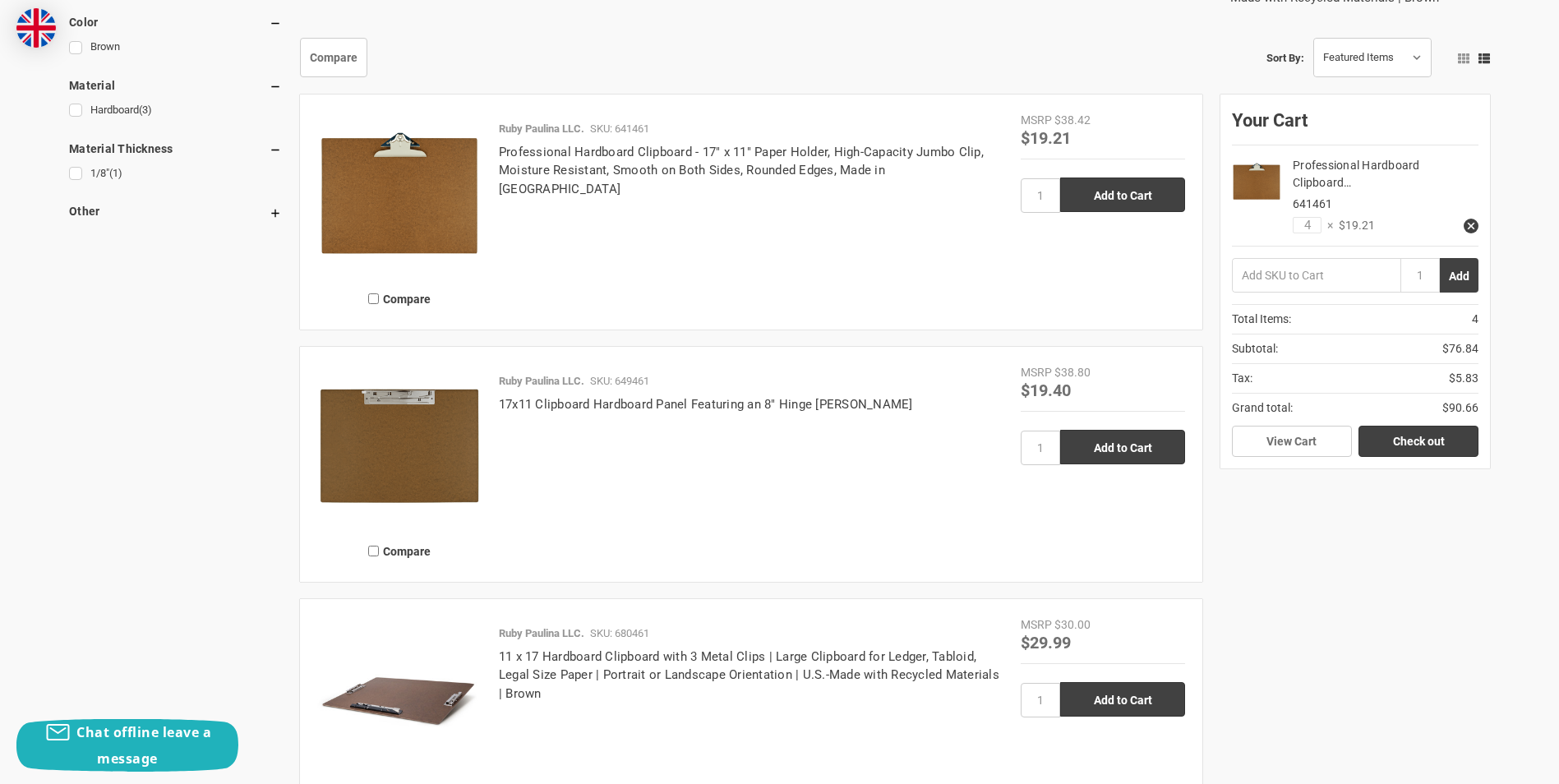
scroll to position [1150, 0]
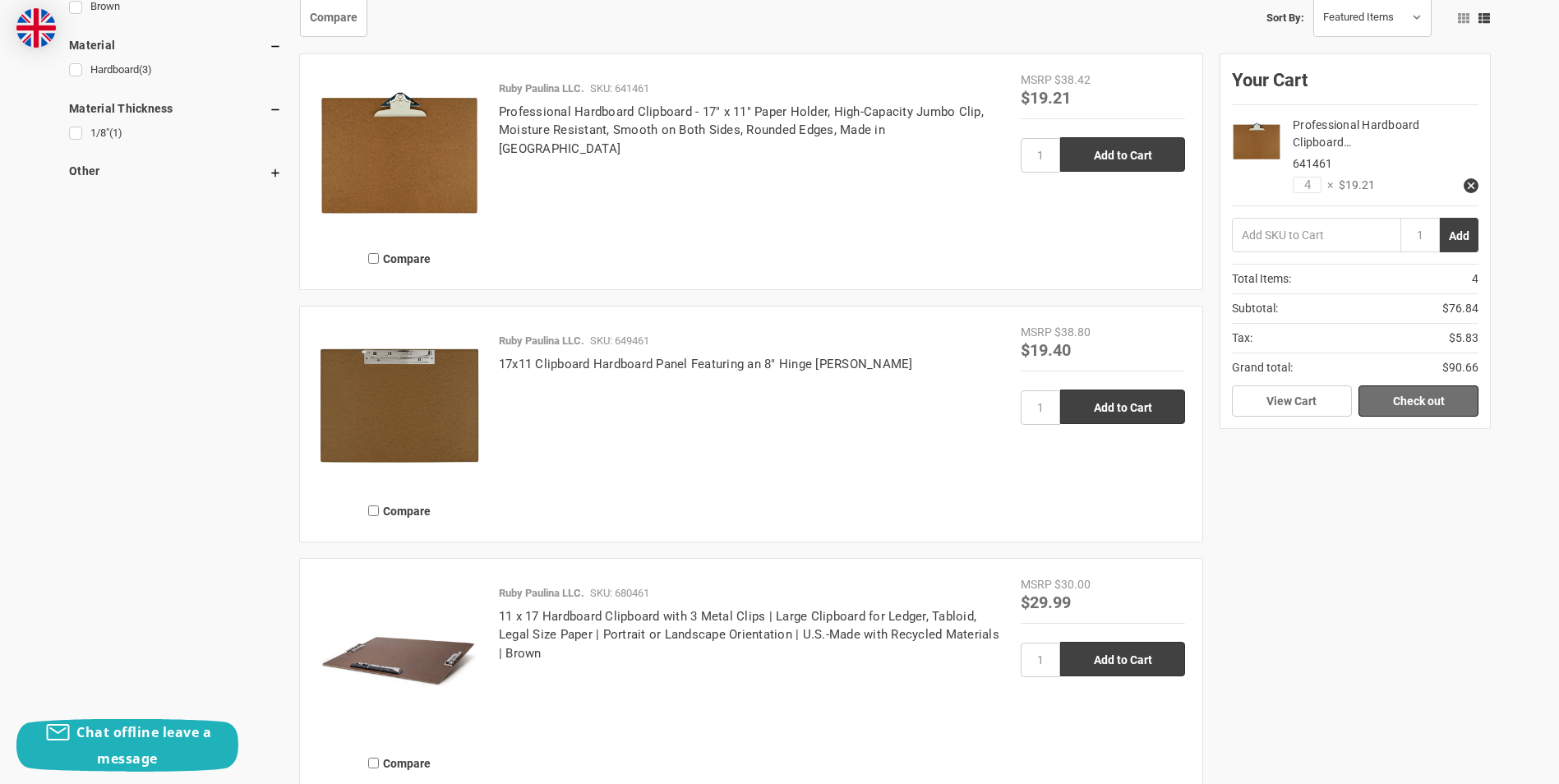
click at [1417, 403] on link "Check out" at bounding box center [1418, 401] width 120 height 31
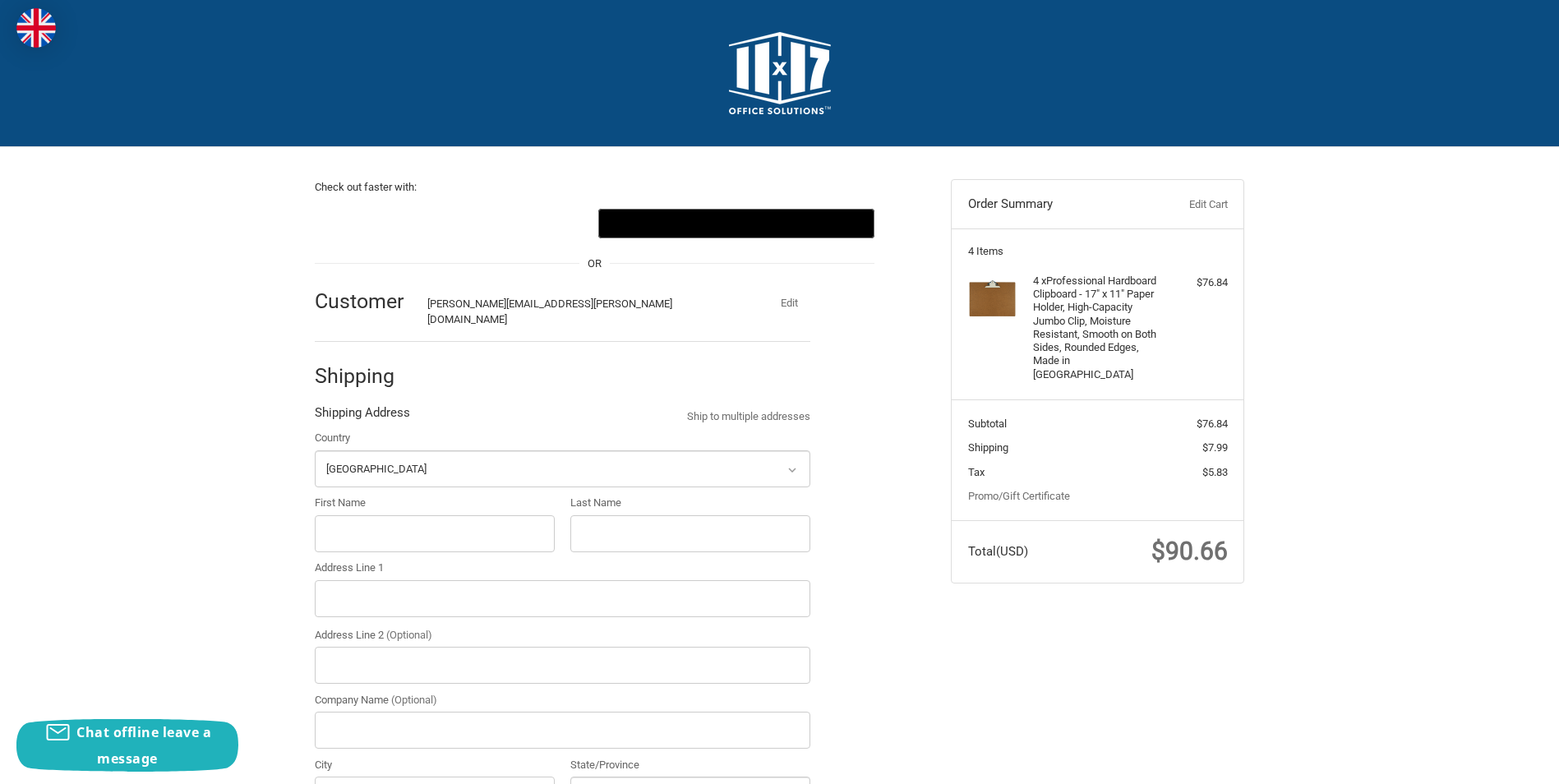
select select "US"
select select "MN"
drag, startPoint x: 340, startPoint y: 521, endPoint x: 330, endPoint y: 522, distance: 10.0
click at [340, 521] on input "First Name" at bounding box center [435, 533] width 240 height 37
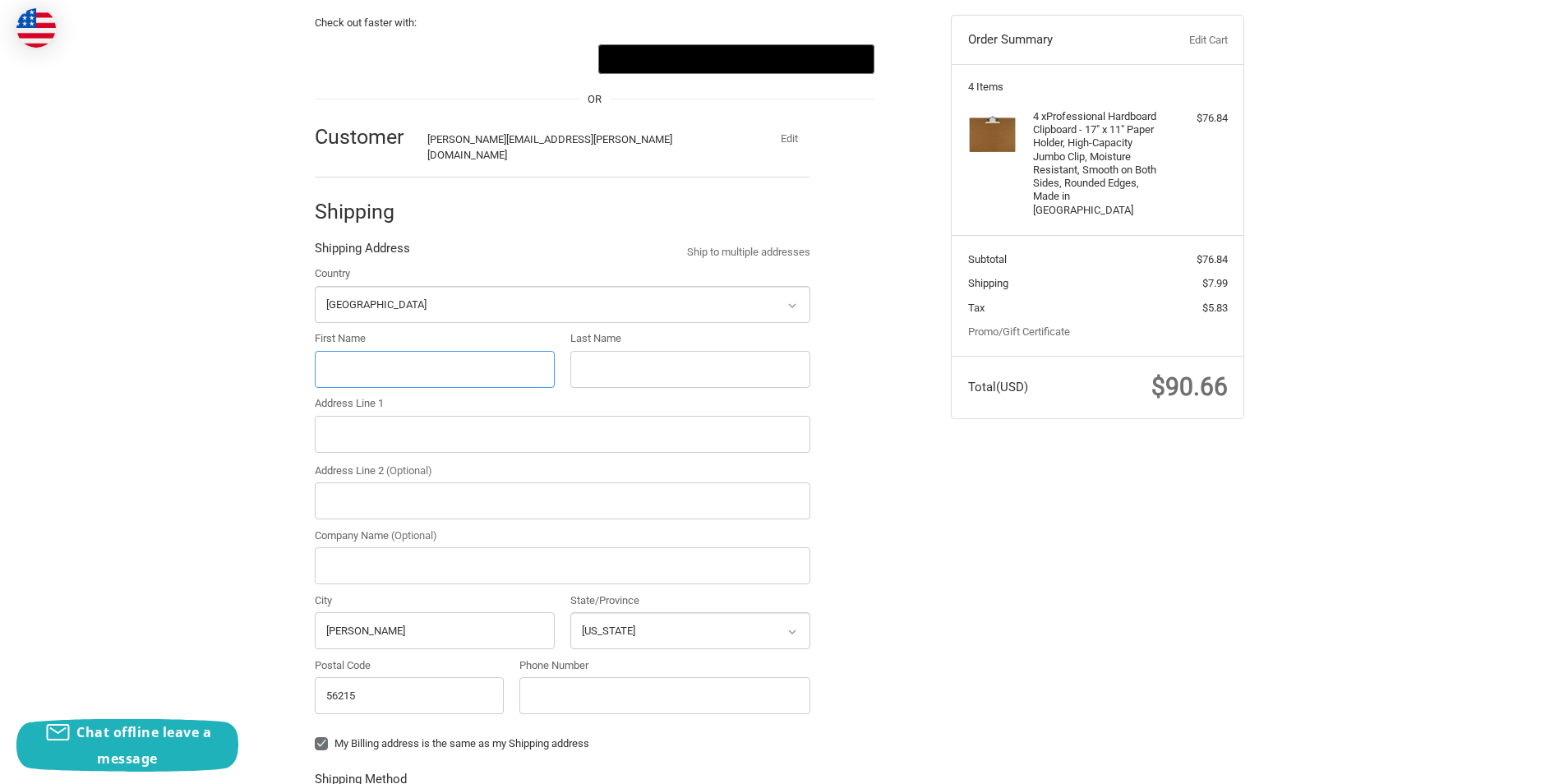
scroll to position [246, 0]
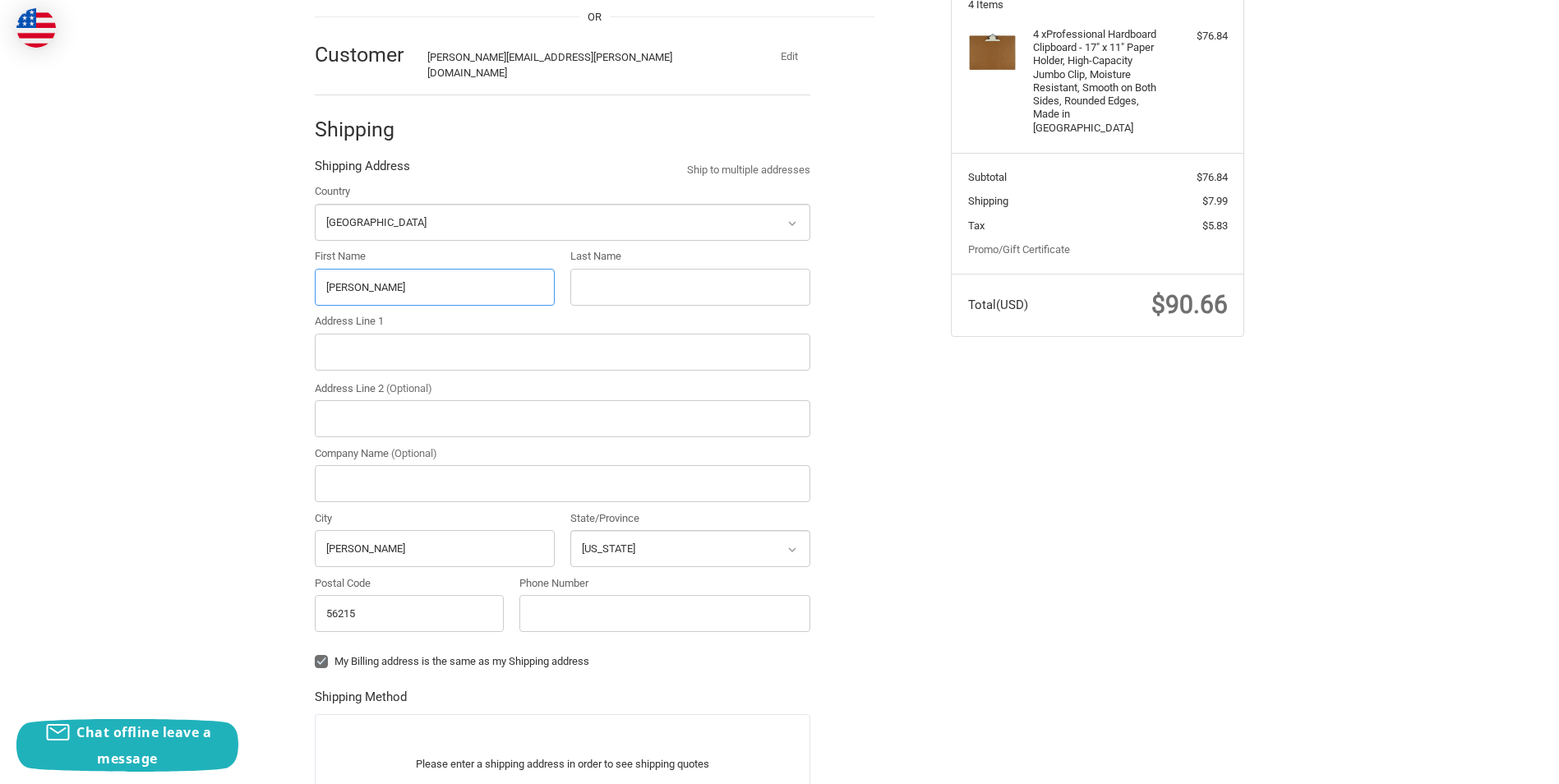
type input "[PERSON_NAME]"
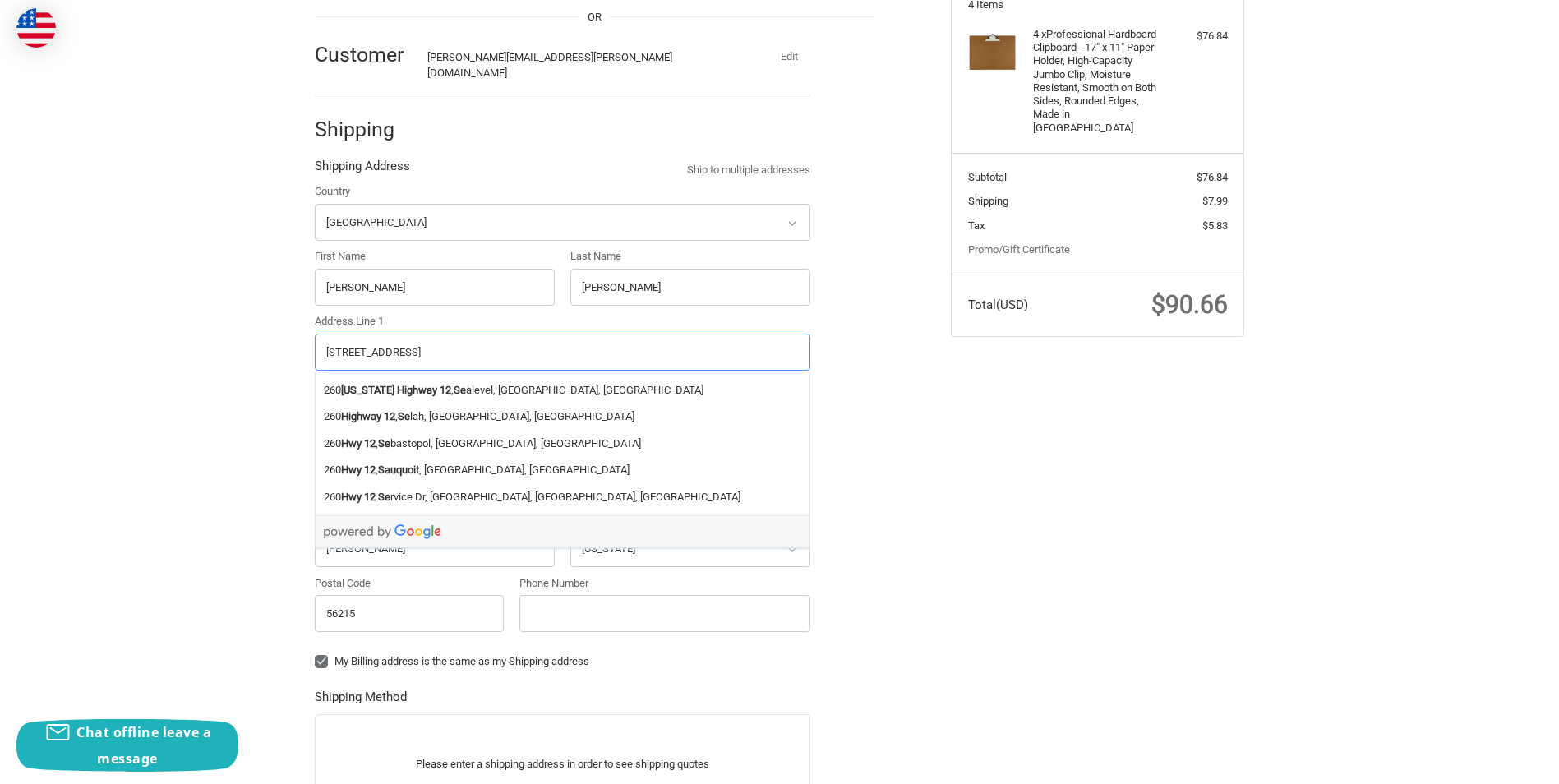
type input "[STREET_ADDRESS]"
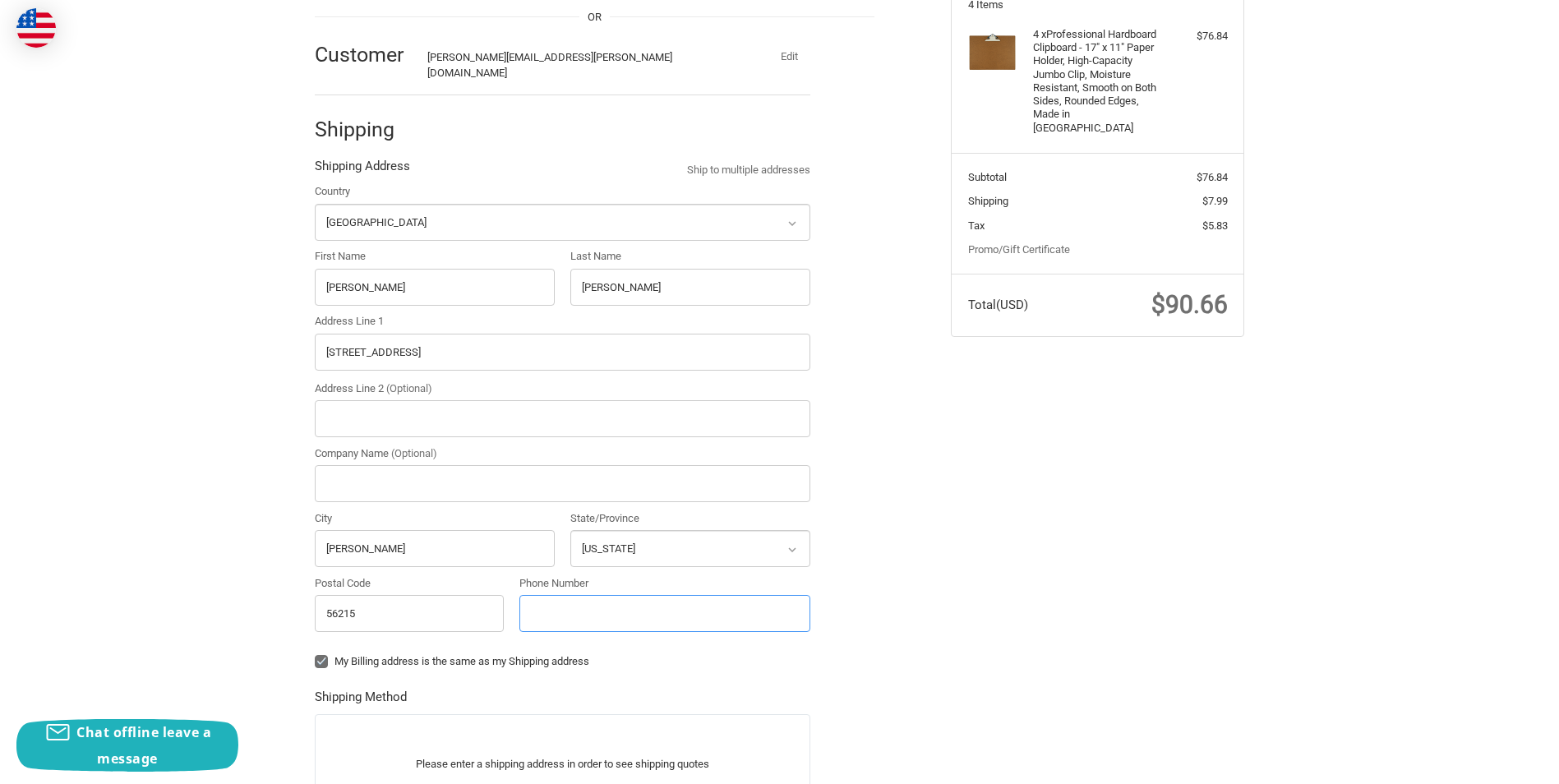
click at [585, 601] on input "Phone Number" at bounding box center [665, 613] width 291 height 37
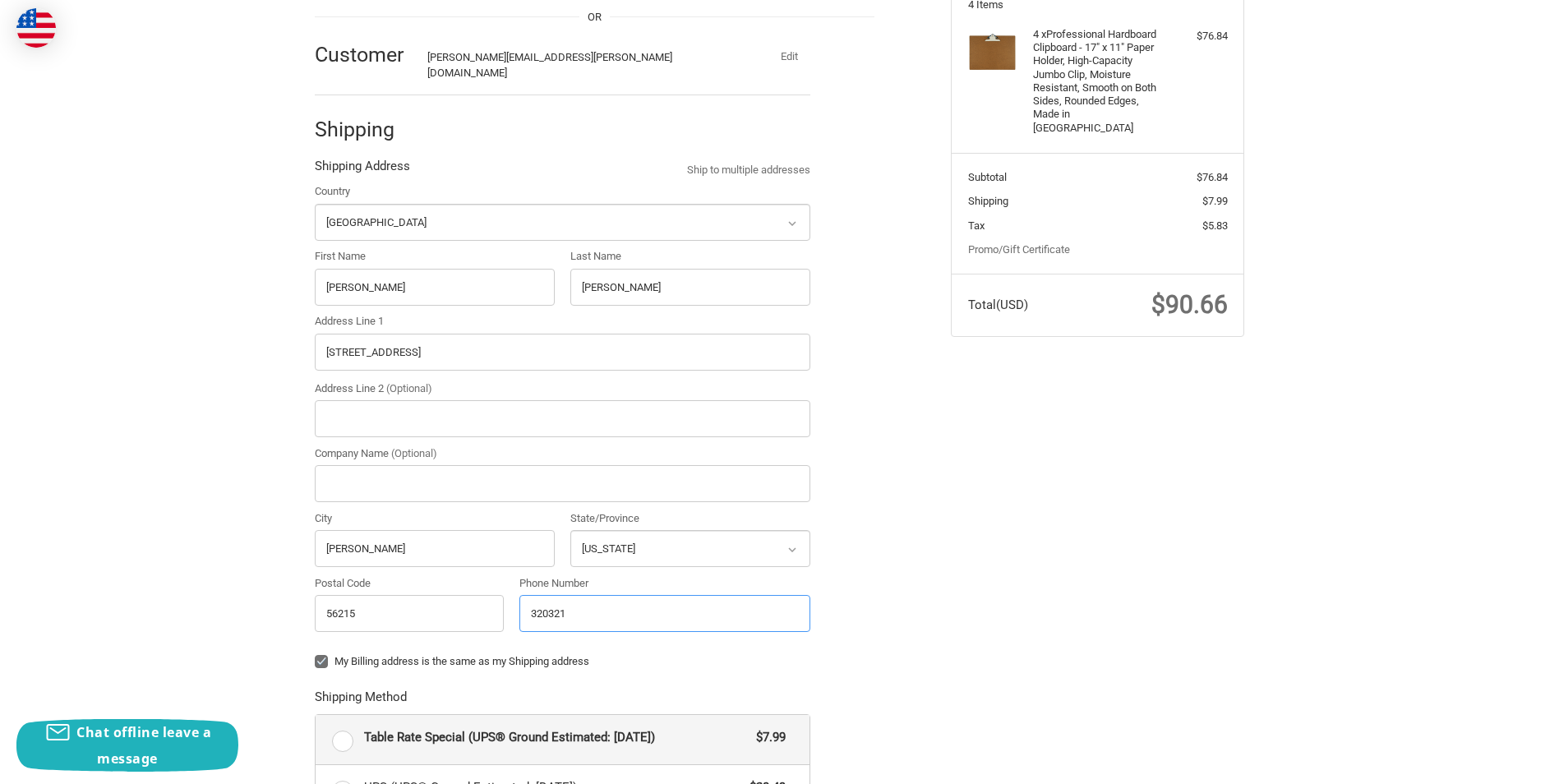
type input "3203212908"
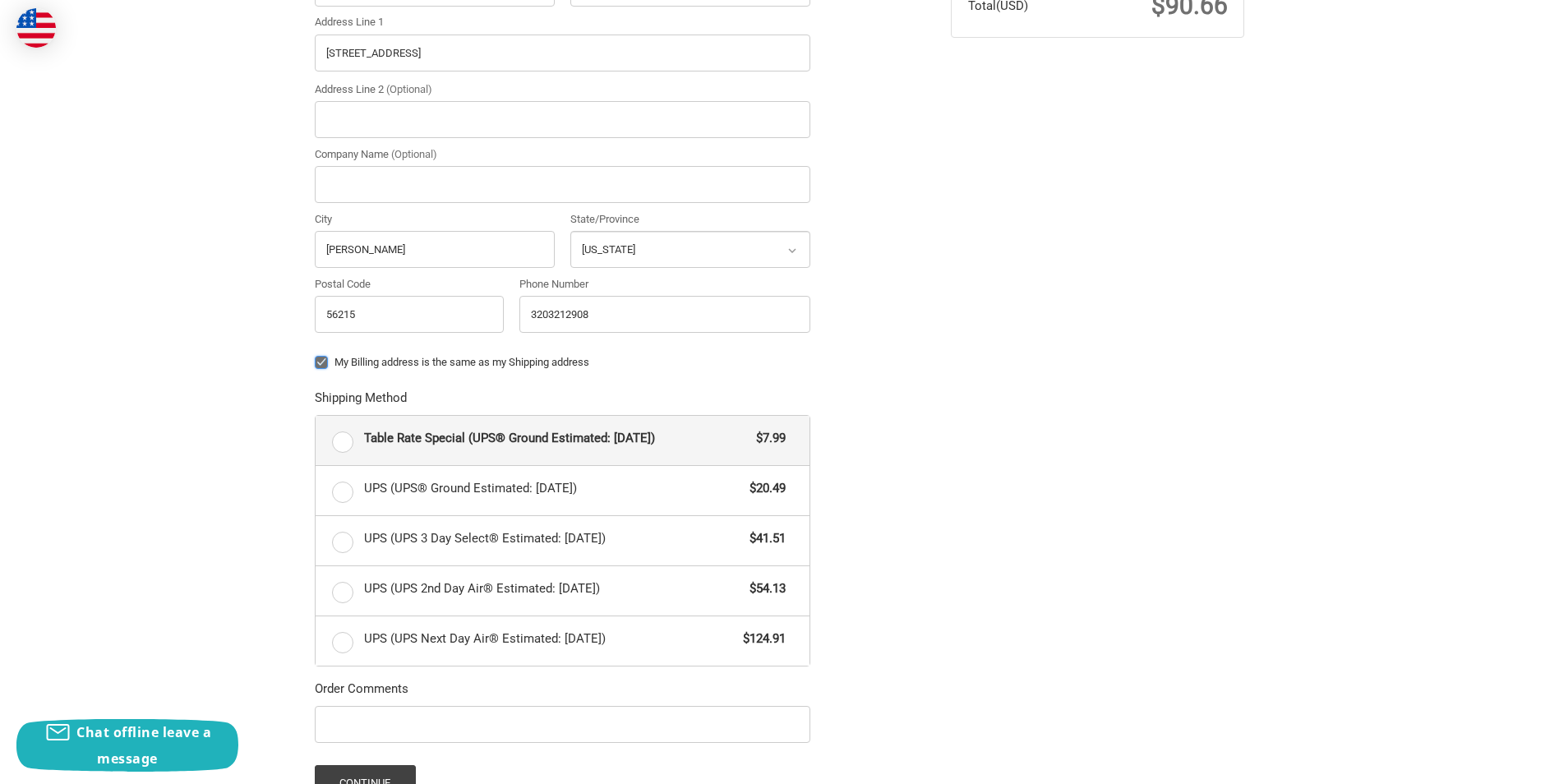
scroll to position [575, 0]
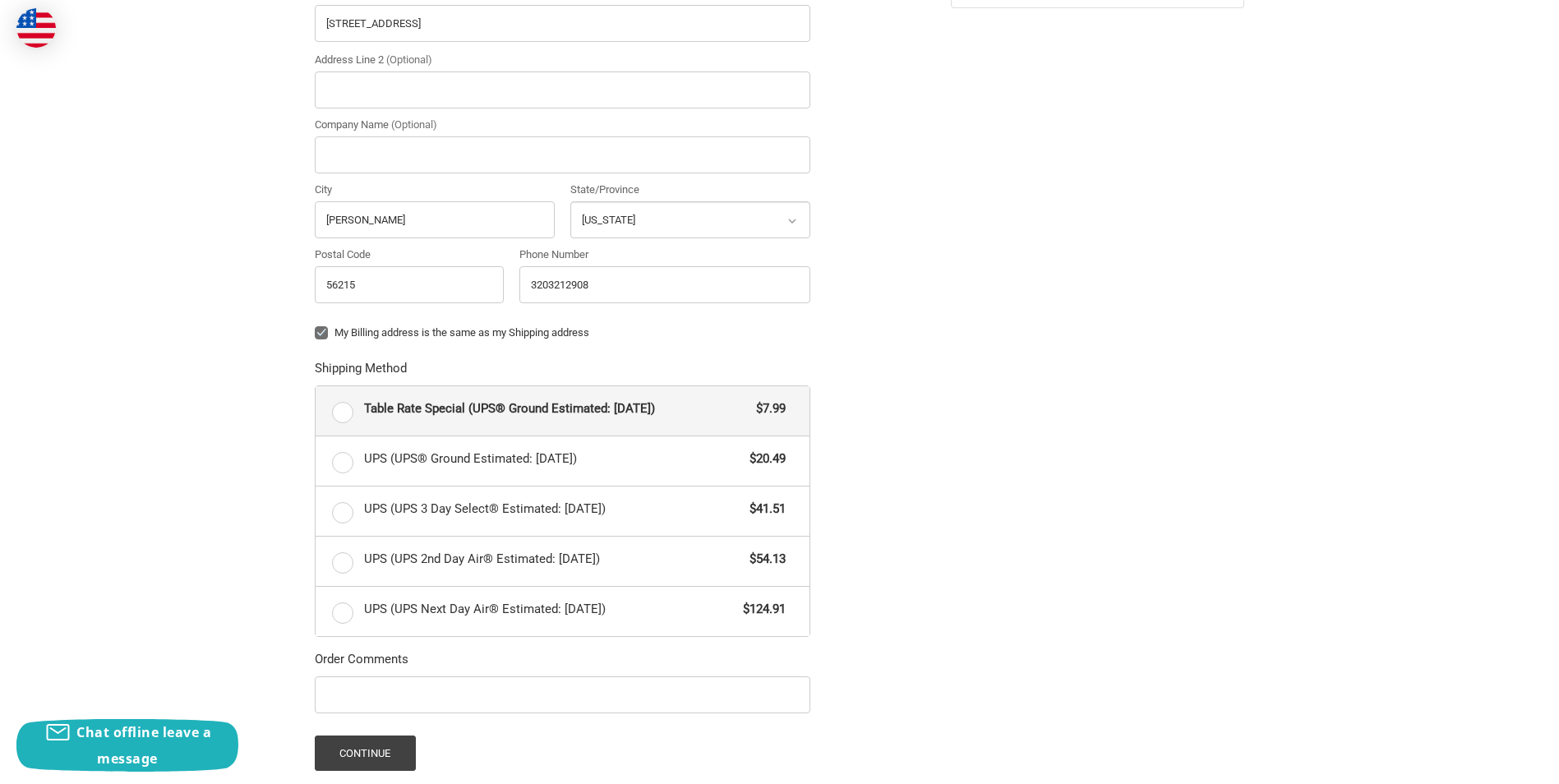
click at [346, 399] on label "Table Rate Special (UPS® Ground Estimated: [DATE]) $7.99" at bounding box center [563, 411] width 494 height 49
click at [317, 387] on input "Table Rate Special (UPS® Ground Estimated: [DATE]) $7.99" at bounding box center [316, 386] width 1 height 1
radio input "true"
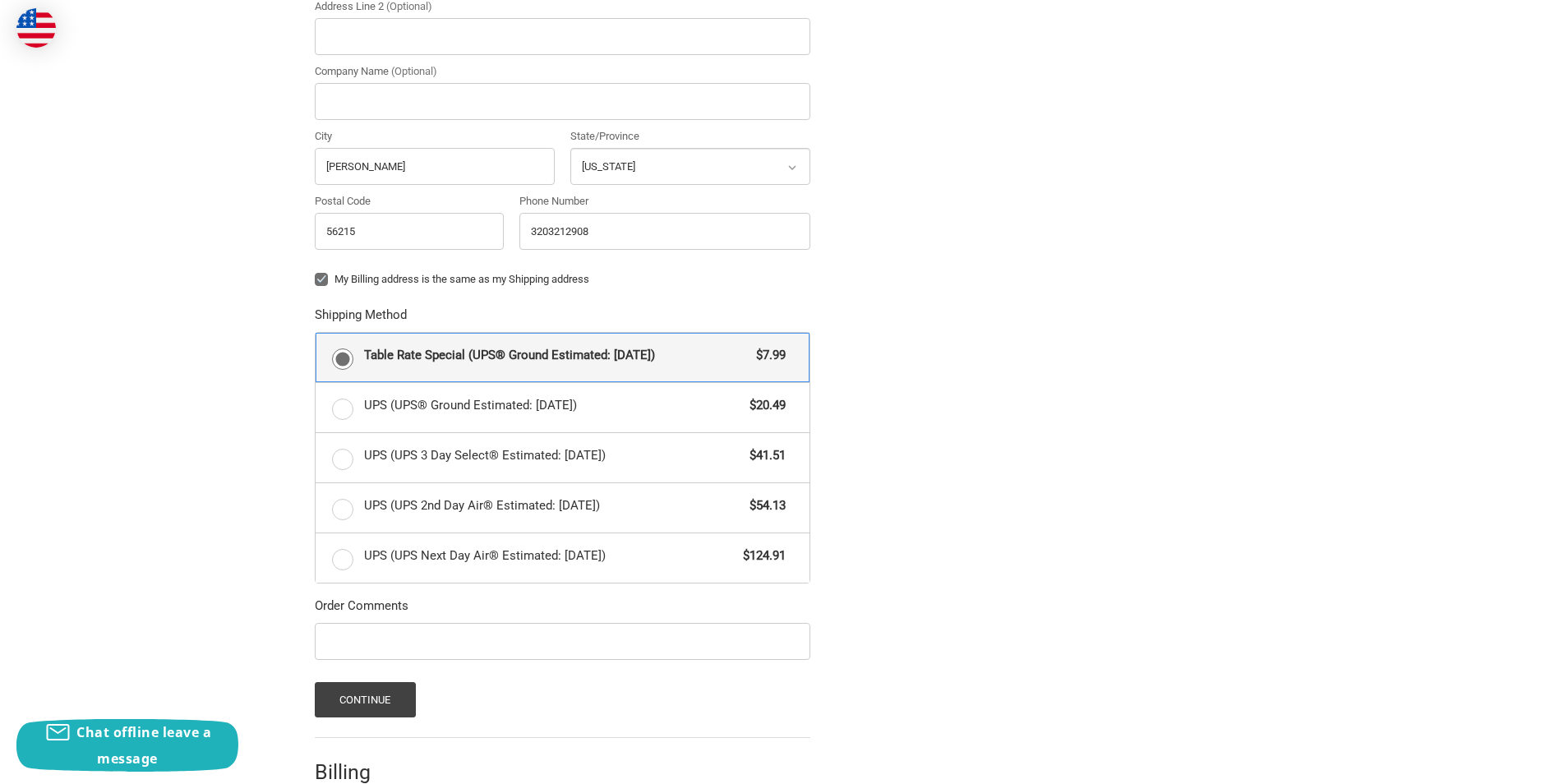
scroll to position [657, 0]
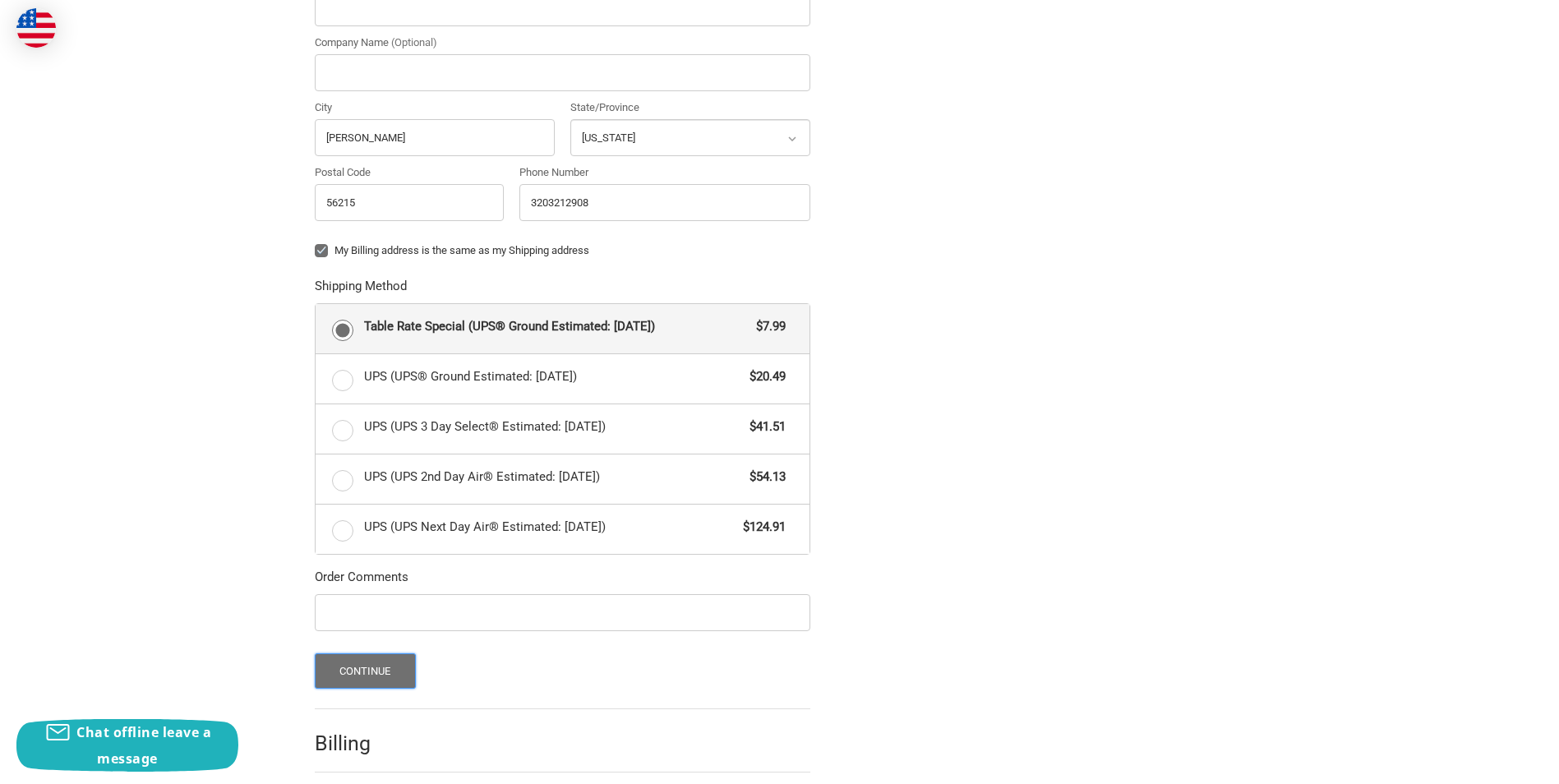
click at [350, 656] on button "Continue" at bounding box center [365, 671] width 101 height 36
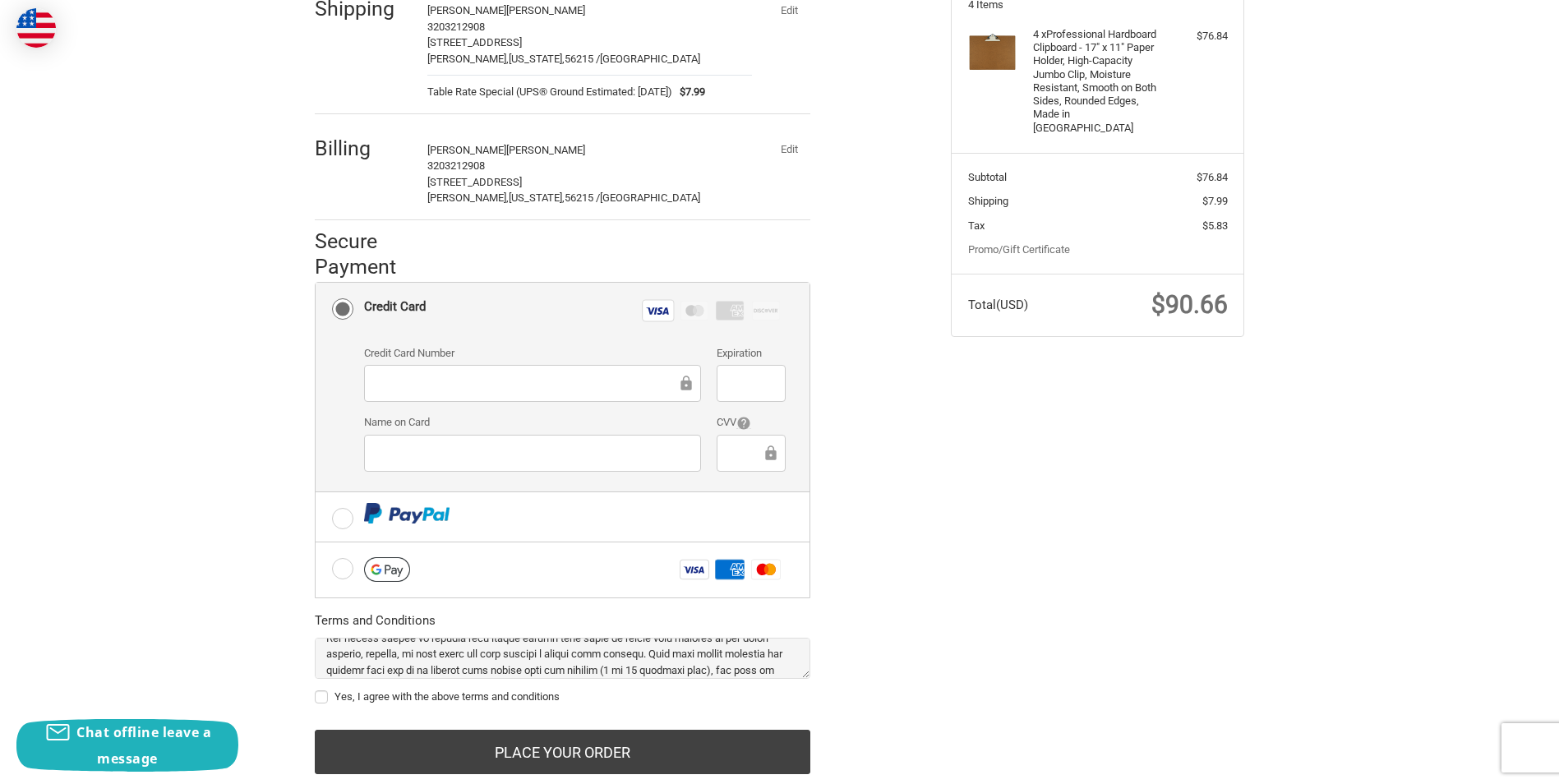
click at [322, 690] on label "Yes, I agree with the above terms and conditions" at bounding box center [563, 696] width 496 height 13
click at [316, 689] on input "Yes, I agree with the above terms and conditions" at bounding box center [315, 689] width 1 height 1
checkbox input "true"
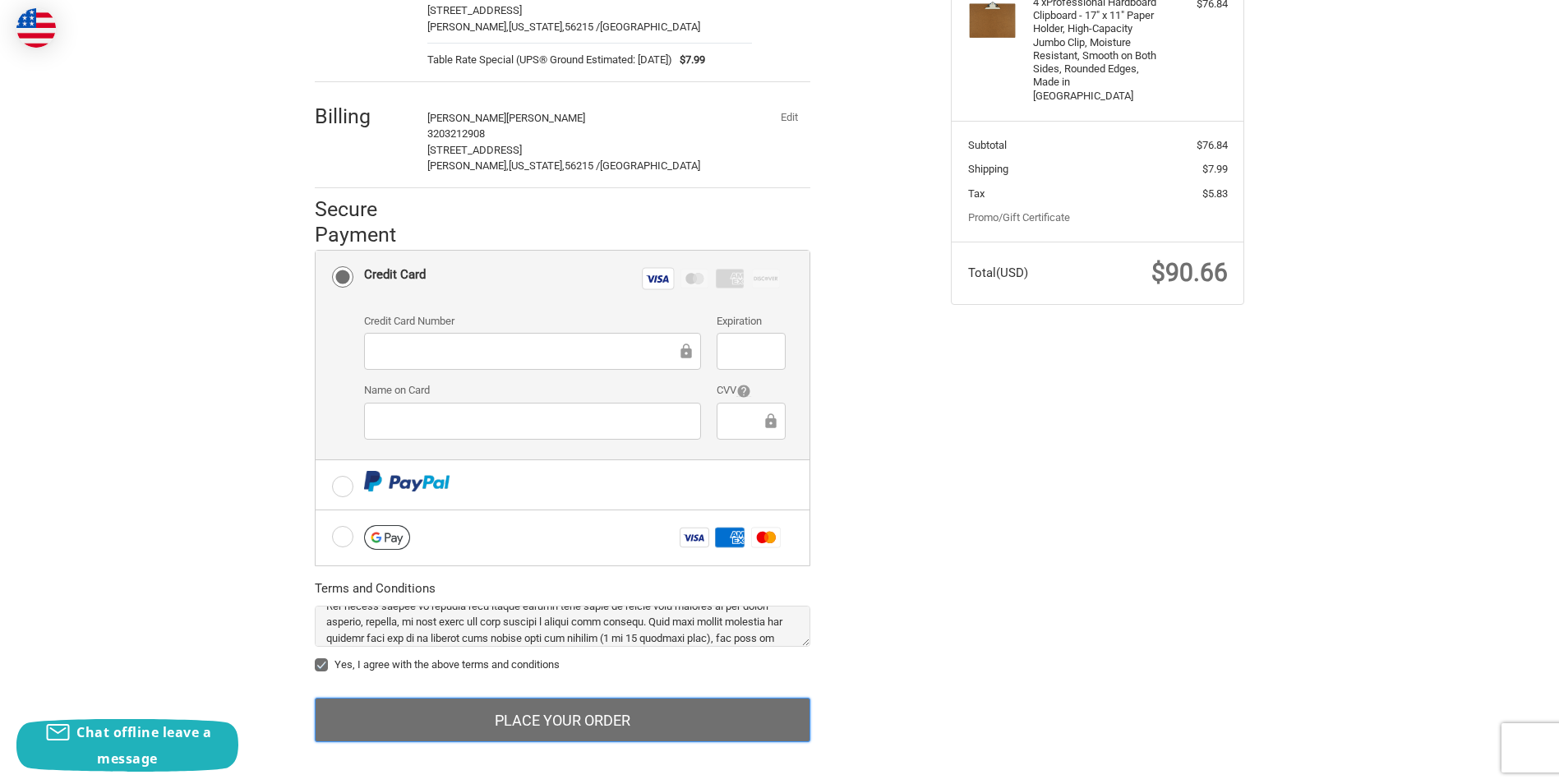
click at [618, 711] on button "Place Your Order" at bounding box center [563, 719] width 496 height 44
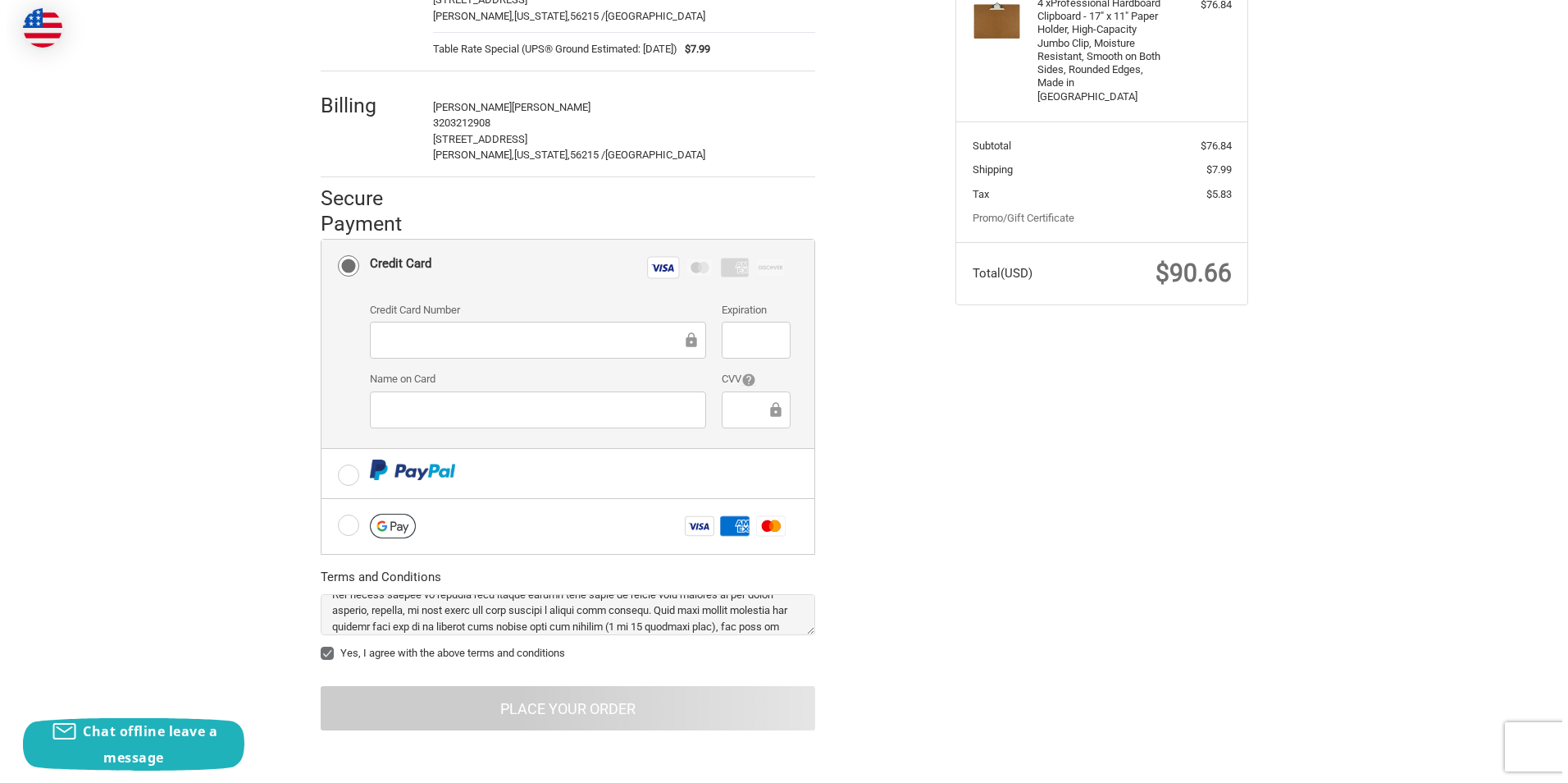
scroll to position [0, 0]
